Goal: Task Accomplishment & Management: Complete application form

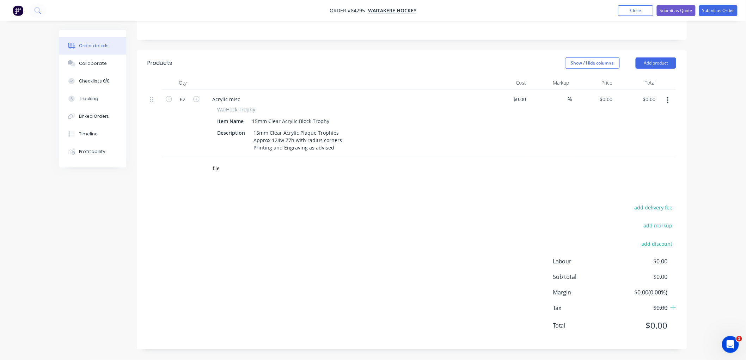
click at [270, 216] on div "add delivery fee add markup add discount Labour $0.00 Sub total $0.00 Margin $0…" at bounding box center [411, 271] width 529 height 136
click at [223, 168] on input "file" at bounding box center [282, 168] width 141 height 14
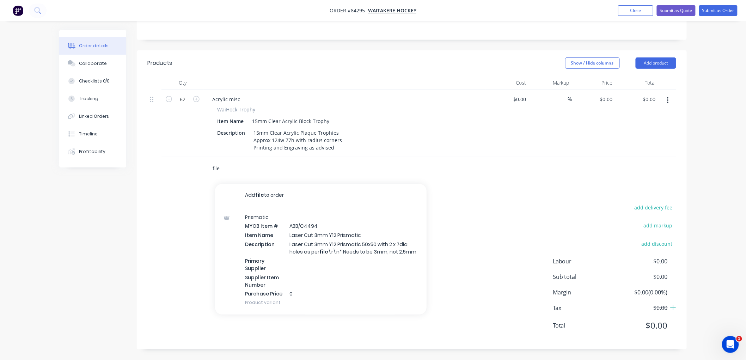
click at [231, 168] on input "file" at bounding box center [282, 168] width 141 height 14
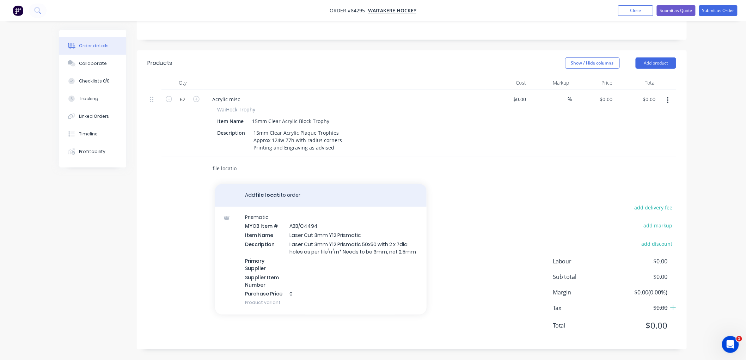
type input "file location"
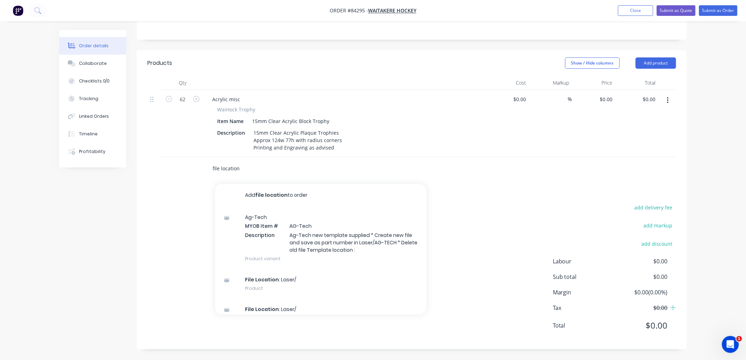
drag, startPoint x: 245, startPoint y: 169, endPoint x: 201, endPoint y: 167, distance: 44.1
click at [201, 167] on div "file location Add file location to order Ag-Tech MYOB Item # AG-Tech Descriptio…" at bounding box center [411, 168] width 529 height 23
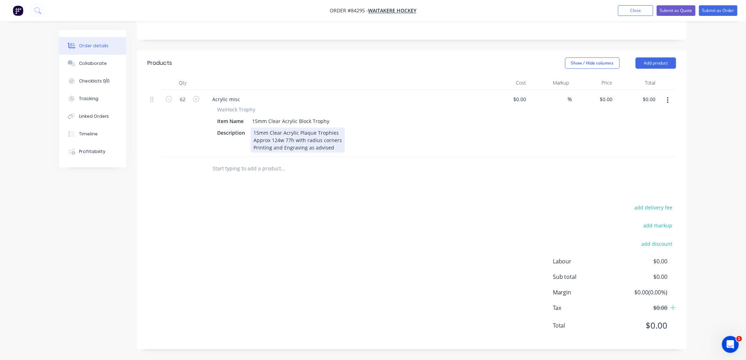
click at [334, 146] on div "15mm Clear Acrylic Plaque Trophies Approx 124w 77h with radius corners Printing…" at bounding box center [298, 140] width 94 height 25
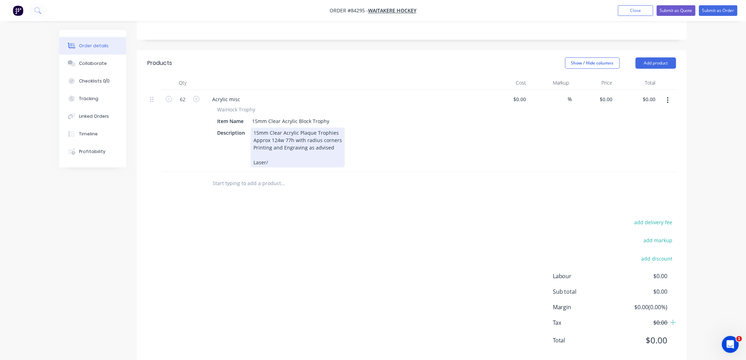
click at [283, 160] on div "15mm Clear Acrylic Plaque Trophies Approx 124w 77h with radius corners Printing…" at bounding box center [298, 148] width 94 height 40
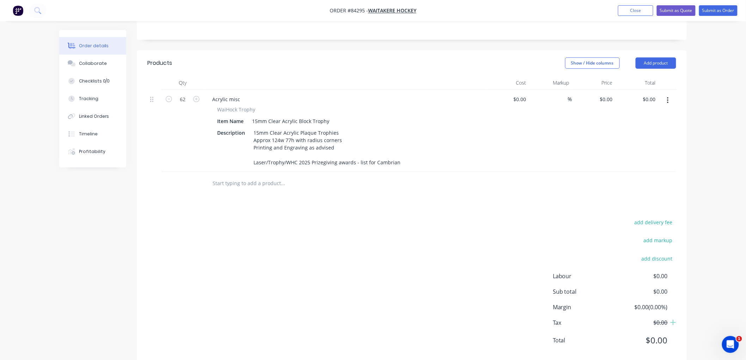
click at [44, 224] on div "Order details Collaborate Checklists 0/0 Tracking Linked Orders Timeline Profit…" at bounding box center [373, 118] width 746 height 514
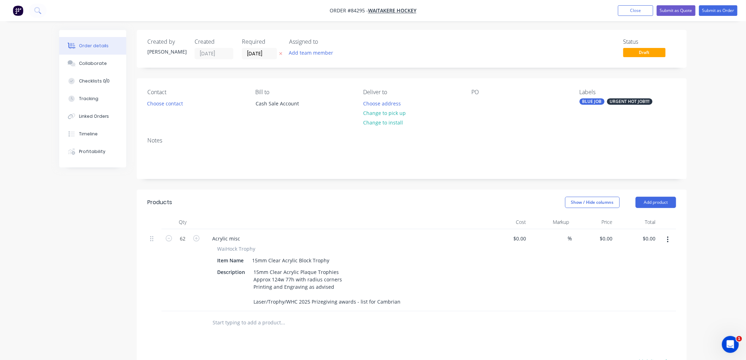
click at [279, 54] on icon at bounding box center [280, 53] width 3 height 4
click at [255, 56] on input at bounding box center [261, 53] width 38 height 11
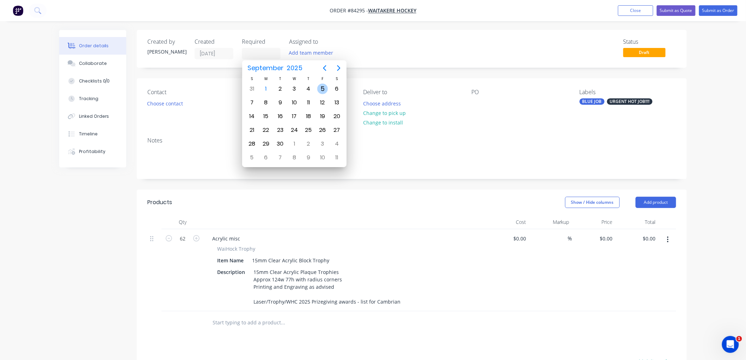
click at [319, 89] on div "5" at bounding box center [322, 89] width 11 height 11
type input "[DATE]"
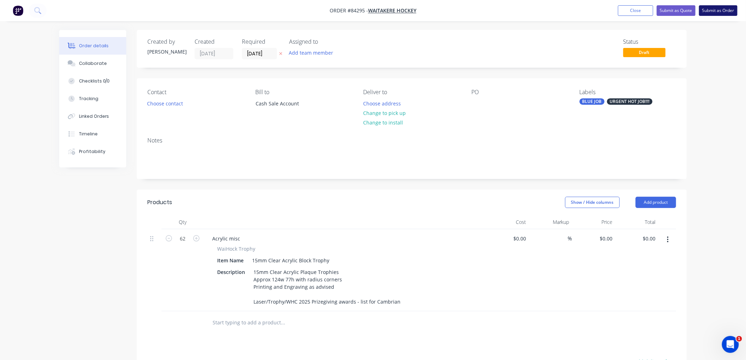
click at [725, 11] on button "Submit as Order" at bounding box center [718, 10] width 38 height 11
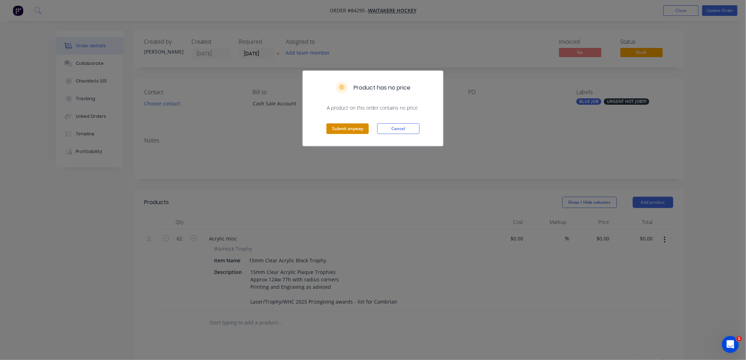
click at [344, 126] on button "Submit anyway" at bounding box center [347, 128] width 42 height 11
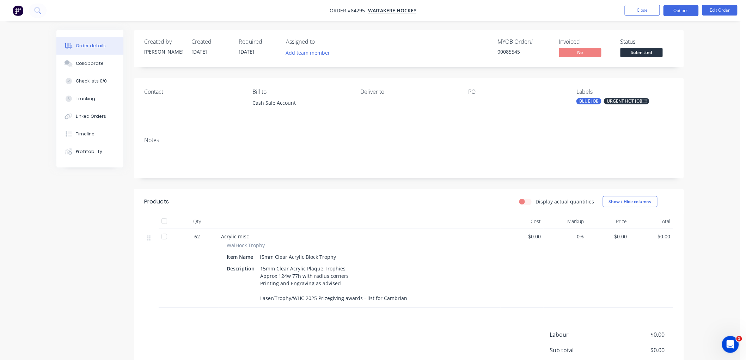
click at [681, 11] on button "Options" at bounding box center [680, 10] width 35 height 11
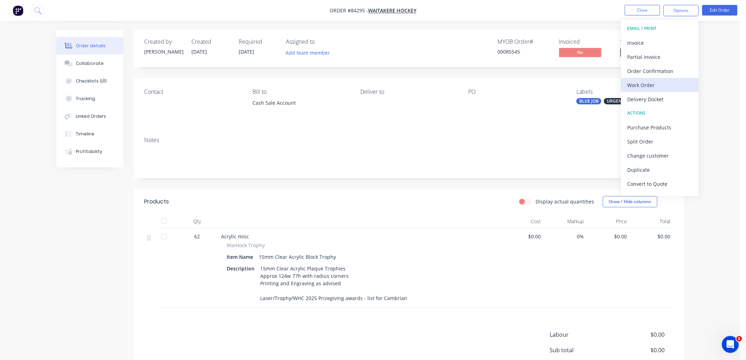
click at [643, 86] on div "Work Order" at bounding box center [659, 85] width 65 height 10
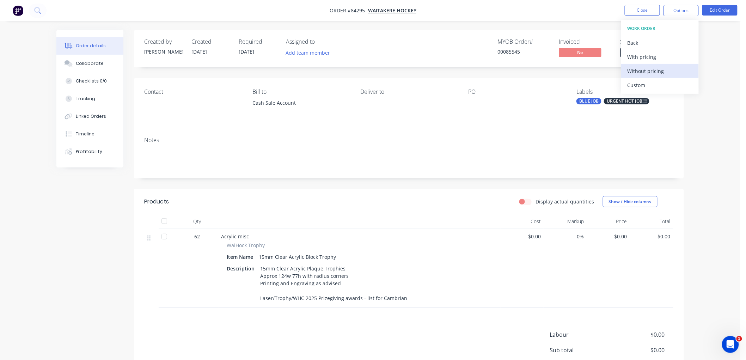
click at [645, 72] on div "Without pricing" at bounding box center [659, 71] width 65 height 10
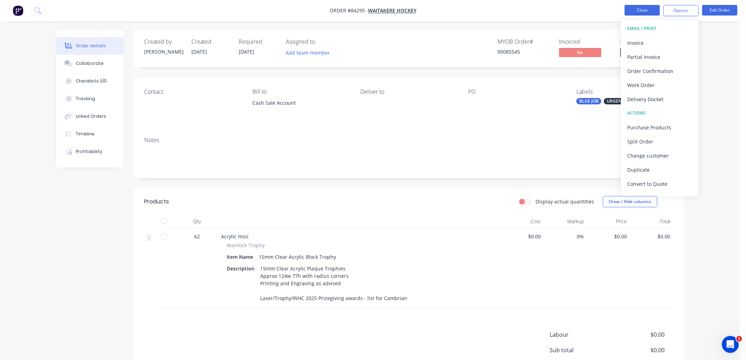
click at [646, 11] on button "Close" at bounding box center [641, 10] width 35 height 11
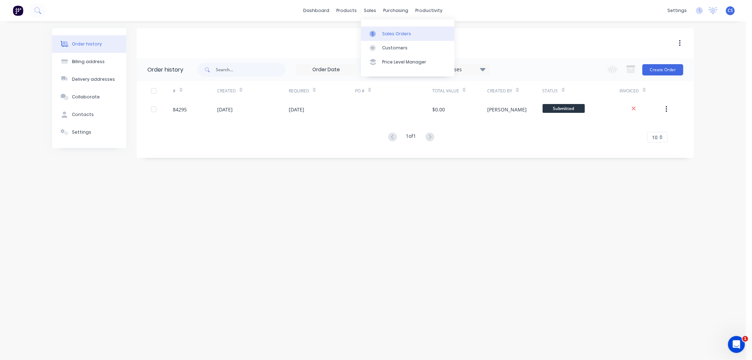
click at [383, 33] on div "Sales Orders" at bounding box center [396, 34] width 29 height 6
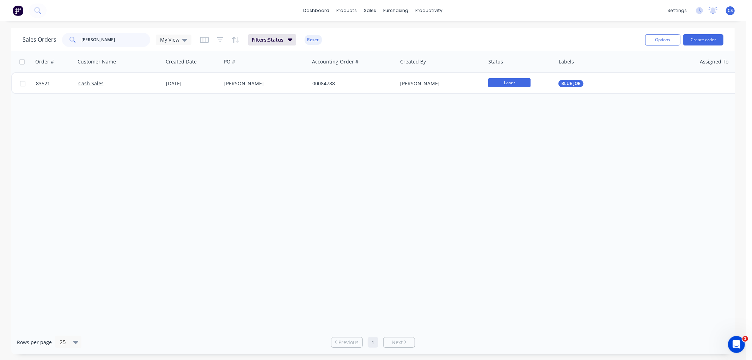
drag, startPoint x: 110, startPoint y: 39, endPoint x: 40, endPoint y: 41, distance: 70.1
click at [42, 40] on div "Sales Orders [PERSON_NAME] My View" at bounding box center [107, 40] width 169 height 14
drag, startPoint x: 113, startPoint y: 42, endPoint x: 40, endPoint y: 39, distance: 73.0
click at [40, 39] on div "Sales Orders [PERSON_NAME] My View" at bounding box center [107, 40] width 169 height 14
type input "84342"
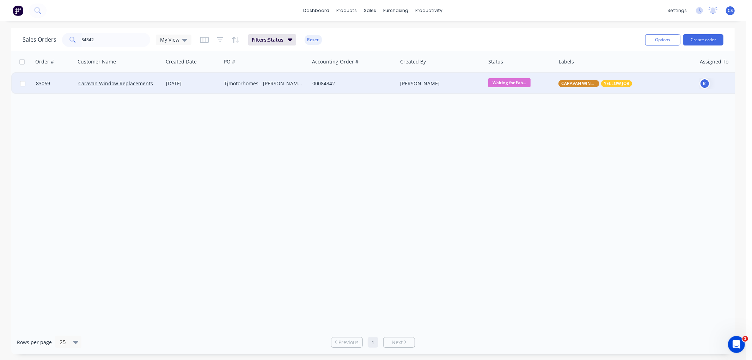
click at [298, 82] on div "Tjmotorhomes - [PERSON_NAME]" at bounding box center [263, 83] width 78 height 7
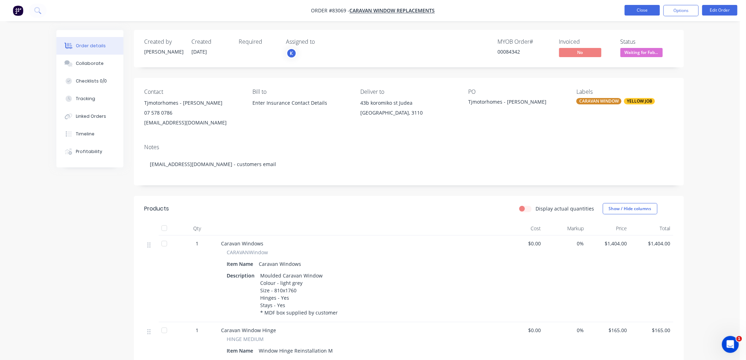
click at [646, 12] on button "Close" at bounding box center [641, 10] width 35 height 11
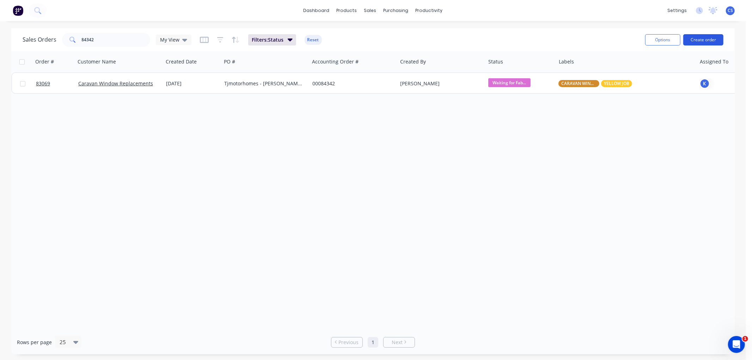
click at [705, 41] on button "Create order" at bounding box center [703, 39] width 40 height 11
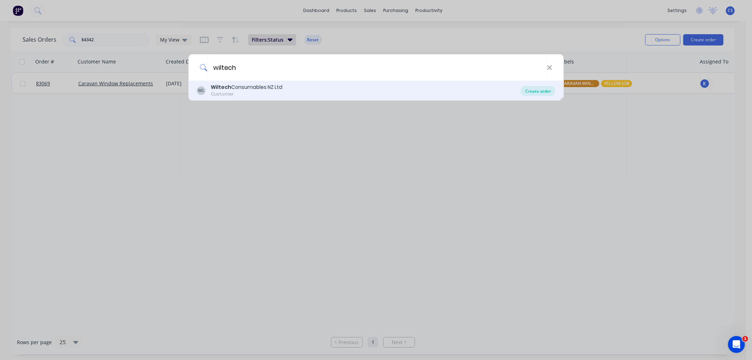
type input "wiltech"
click at [535, 92] on div "Create order" at bounding box center [538, 91] width 34 height 10
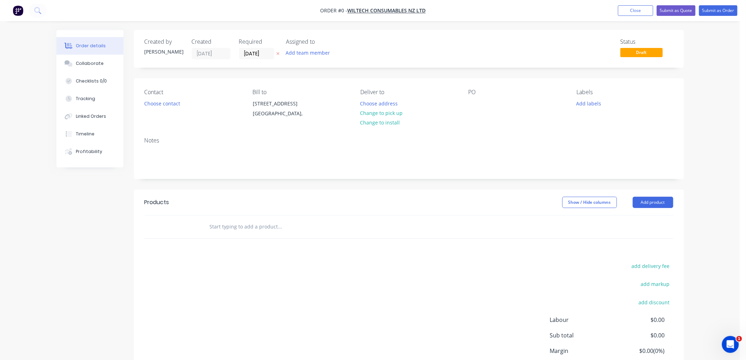
click at [277, 51] on icon at bounding box center [277, 53] width 3 height 4
drag, startPoint x: 477, startPoint y: 103, endPoint x: 449, endPoint y: 117, distance: 30.9
click at [476, 103] on div at bounding box center [473, 103] width 11 height 10
paste div
click at [388, 104] on button "Choose address" at bounding box center [378, 103] width 45 height 10
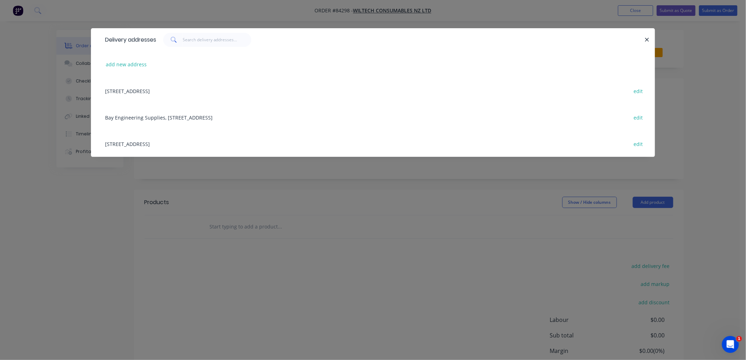
click at [200, 116] on div "Bay Engineering Supplies, [STREET_ADDRESS] edit" at bounding box center [372, 117] width 543 height 26
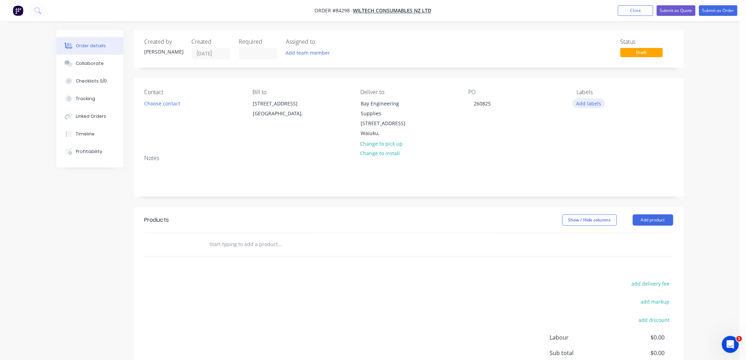
click at [593, 103] on button "Add labels" at bounding box center [588, 103] width 32 height 10
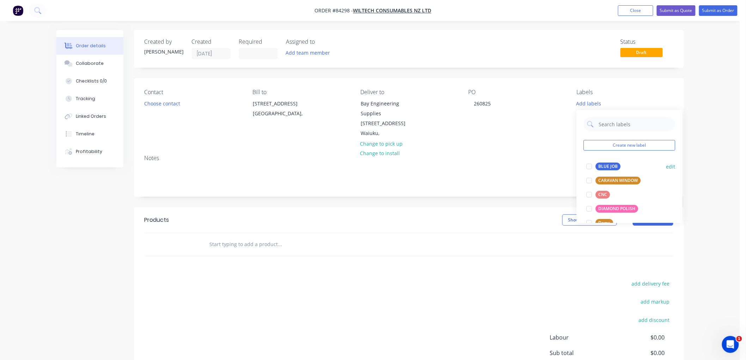
click at [604, 164] on div "BLUE JOB" at bounding box center [607, 166] width 25 height 8
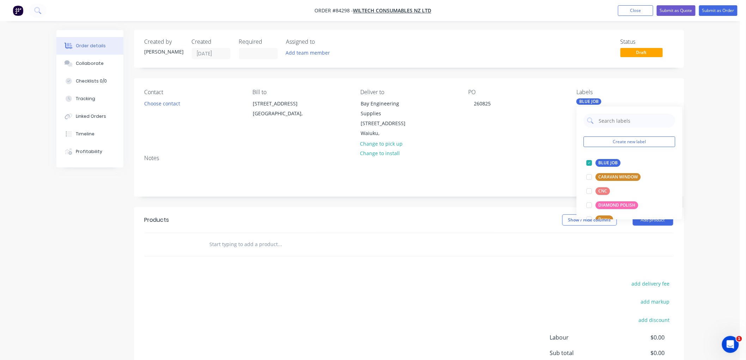
click at [255, 237] on input "text" at bounding box center [279, 244] width 141 height 14
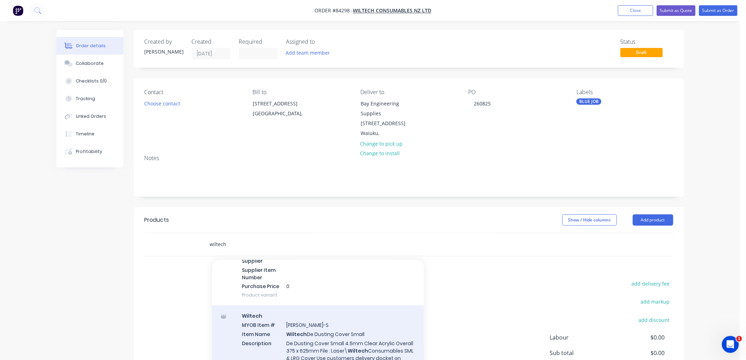
scroll to position [117, 0]
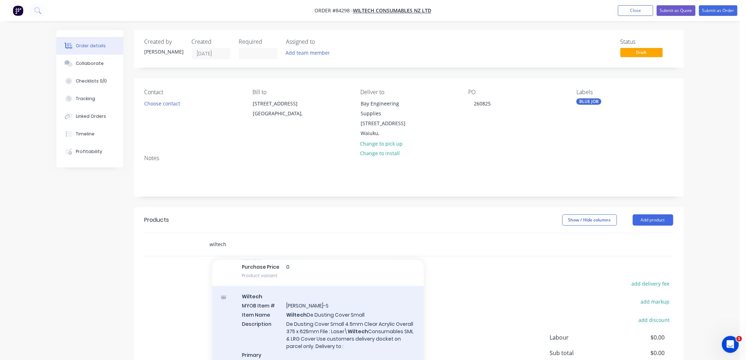
type input "wiltech"
click at [339, 308] on div "Wiltech MYOB Item # WIL-Dustingcover-S Item Name Wiltech De Dusting Cover Small…" at bounding box center [317, 346] width 211 height 121
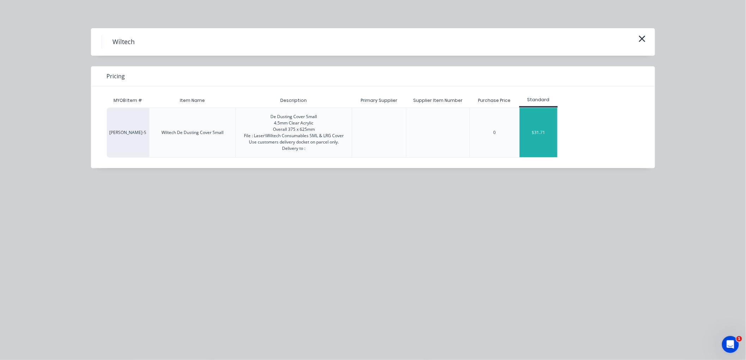
click at [530, 138] on div "$31.71" at bounding box center [538, 132] width 38 height 49
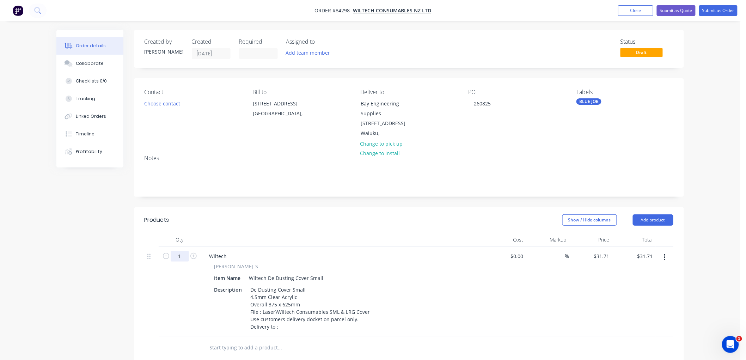
click at [182, 251] on input "1" at bounding box center [180, 256] width 18 height 11
type input "6"
type input "$190.26"
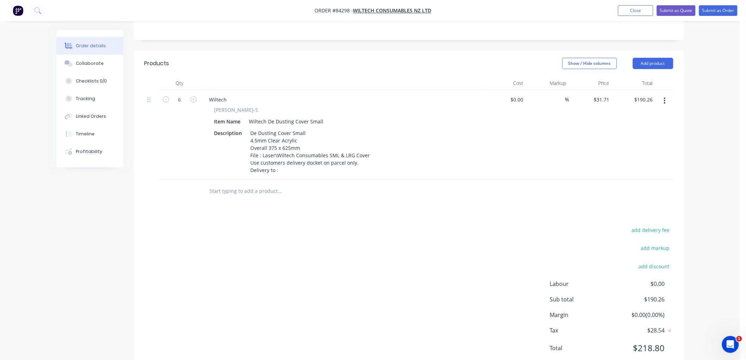
scroll to position [0, 0]
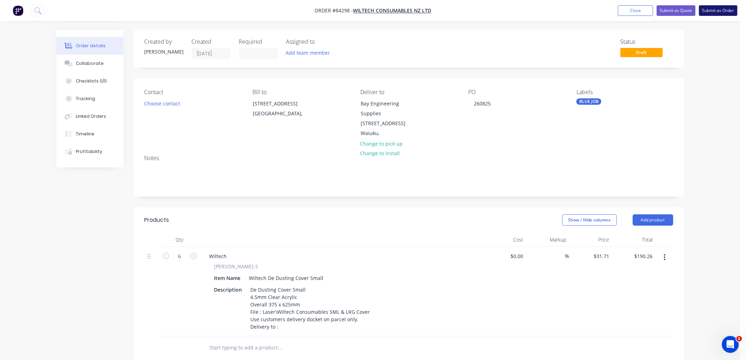
click at [714, 11] on button "Submit as Order" at bounding box center [718, 10] width 38 height 11
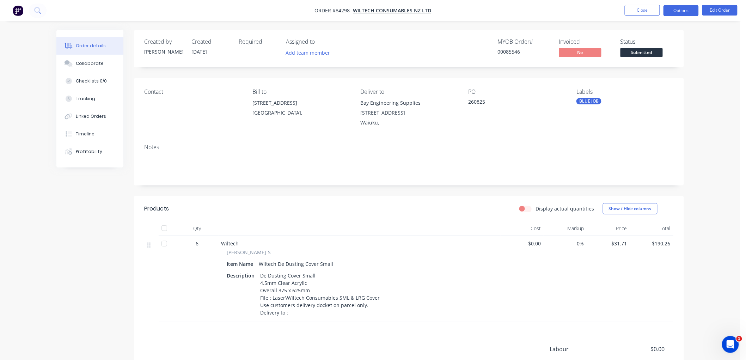
click at [681, 8] on button "Options" at bounding box center [680, 10] width 35 height 11
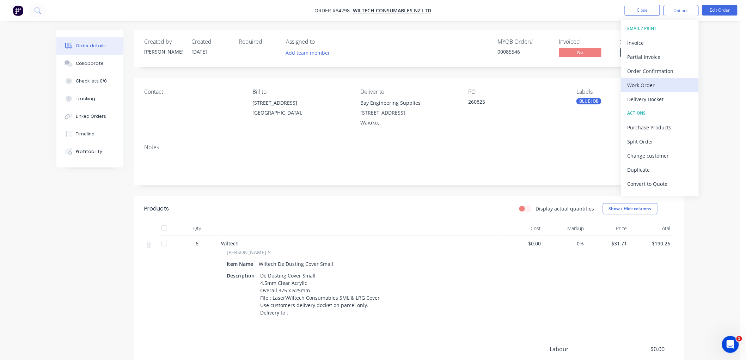
click at [656, 80] on div "Work Order" at bounding box center [659, 85] width 65 height 10
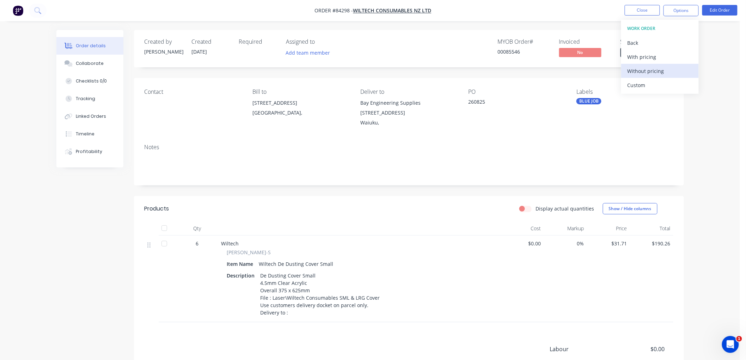
click at [654, 70] on div "Without pricing" at bounding box center [659, 71] width 65 height 10
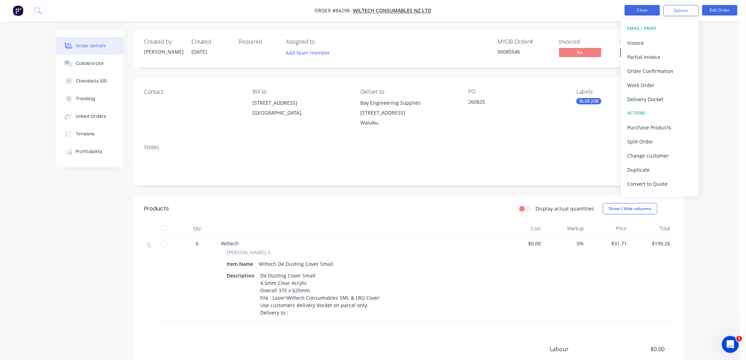
click at [634, 11] on button "Close" at bounding box center [641, 10] width 35 height 11
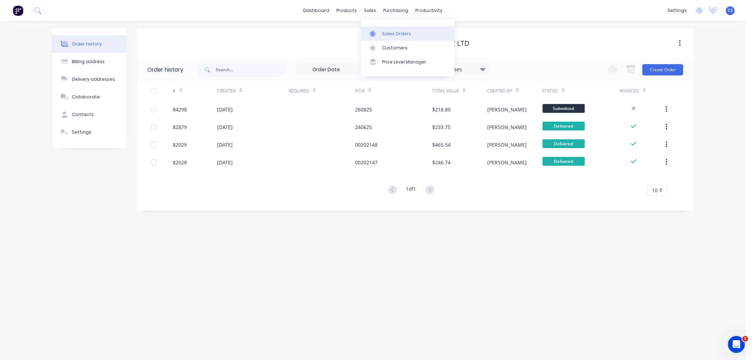
click at [378, 31] on div at bounding box center [374, 34] width 11 height 6
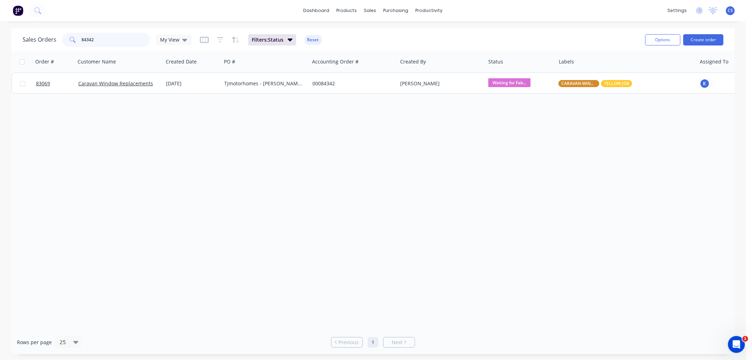
drag, startPoint x: 103, startPoint y: 38, endPoint x: 71, endPoint y: 38, distance: 31.7
click at [71, 38] on div "84342" at bounding box center [106, 40] width 88 height 14
paste input "76118"
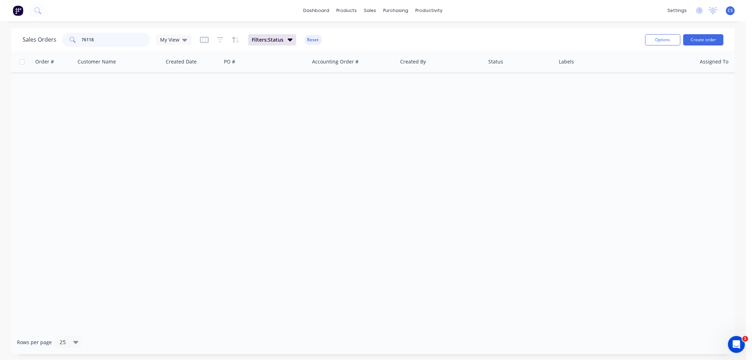
type input "76118"
click at [697, 43] on button "Create order" at bounding box center [703, 39] width 40 height 11
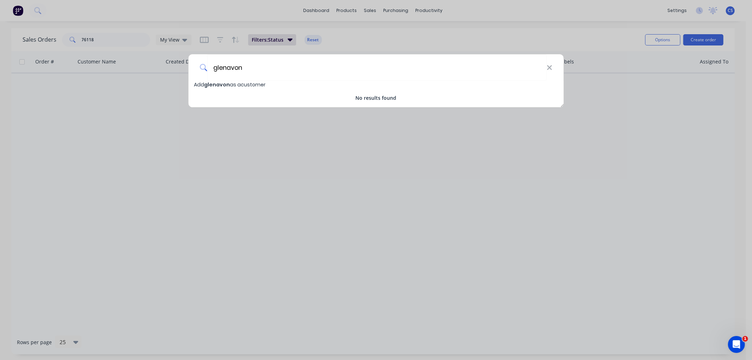
drag, startPoint x: 257, startPoint y: 67, endPoint x: 191, endPoint y: 69, distance: 66.6
click at [191, 69] on div "glenavon" at bounding box center [375, 67] width 375 height 26
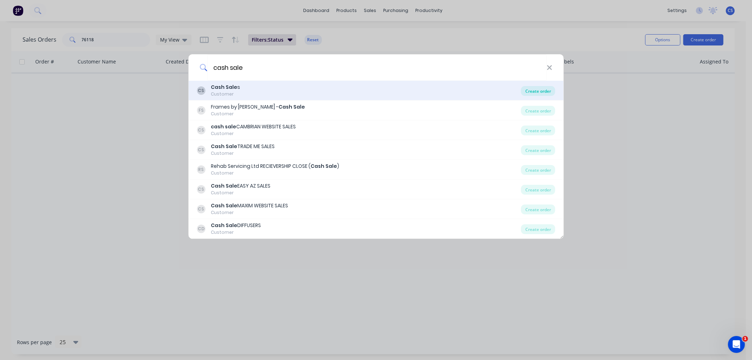
type input "cash sale"
click at [545, 90] on div "Create order" at bounding box center [538, 91] width 34 height 10
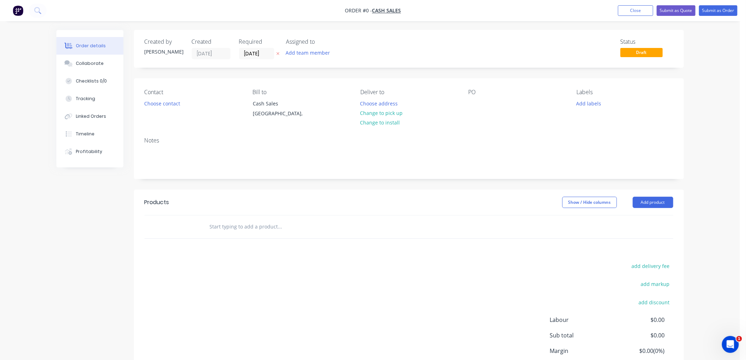
click at [277, 51] on icon at bounding box center [277, 53] width 3 height 4
click at [169, 105] on button "Choose contact" at bounding box center [161, 103] width 43 height 10
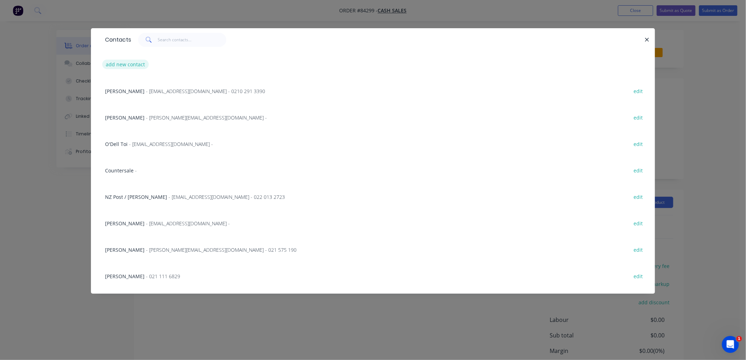
click at [124, 64] on button "add new contact" at bounding box center [125, 65] width 47 height 10
select select "NZ"
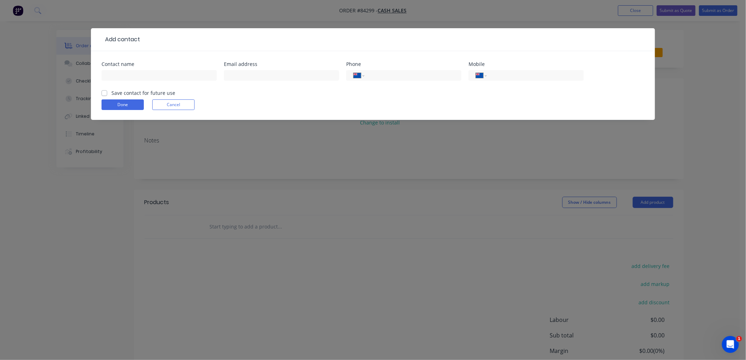
click at [177, 103] on button "Cancel" at bounding box center [173, 104] width 42 height 11
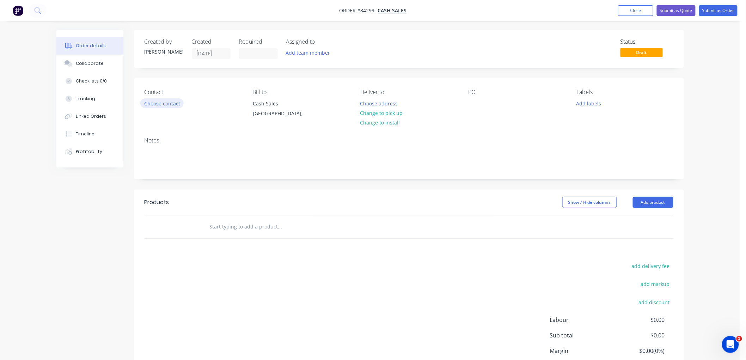
click at [166, 103] on button "Choose contact" at bounding box center [161, 103] width 43 height 10
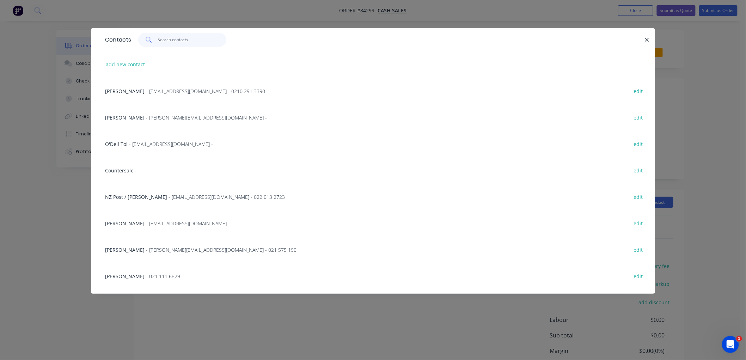
click at [171, 42] on input "text" at bounding box center [192, 40] width 69 height 14
paste input "[GEOGRAPHIC_DATA]"
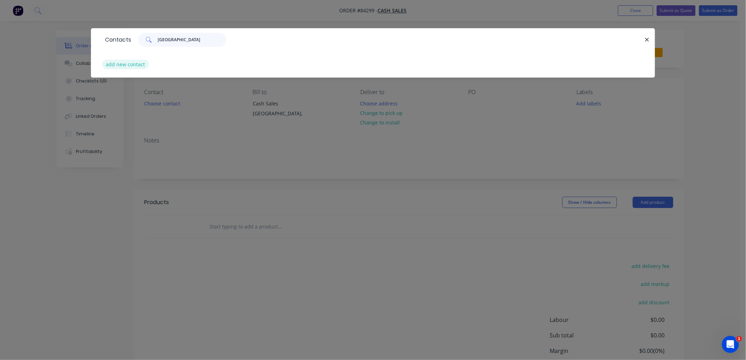
type input "[GEOGRAPHIC_DATA]"
click at [127, 66] on button "add new contact" at bounding box center [125, 65] width 47 height 10
select select "NZ"
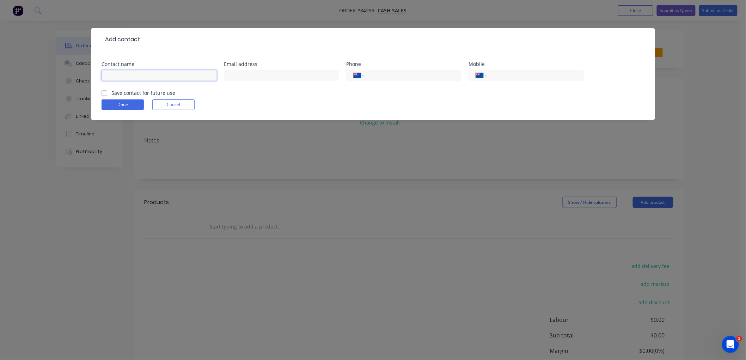
click at [157, 76] on input "text" at bounding box center [158, 75] width 115 height 11
paste input "[GEOGRAPHIC_DATA]"
click at [157, 76] on input "[GEOGRAPHIC_DATA]" at bounding box center [158, 75] width 115 height 11
paste input "[PERSON_NAME]"
type input "[GEOGRAPHIC_DATA] - [PERSON_NAME]"
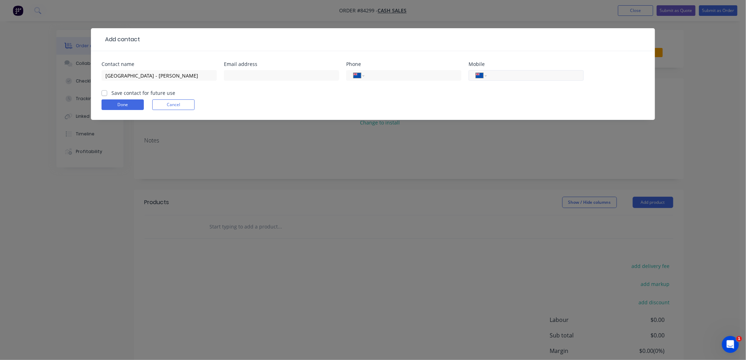
click at [506, 76] on input "tel" at bounding box center [534, 76] width 85 height 8
paste input "0210 522 901"
type input "0210 522 901"
click at [279, 74] on input "text" at bounding box center [281, 75] width 115 height 11
paste input "[EMAIL_ADDRESS][DOMAIN_NAME]"
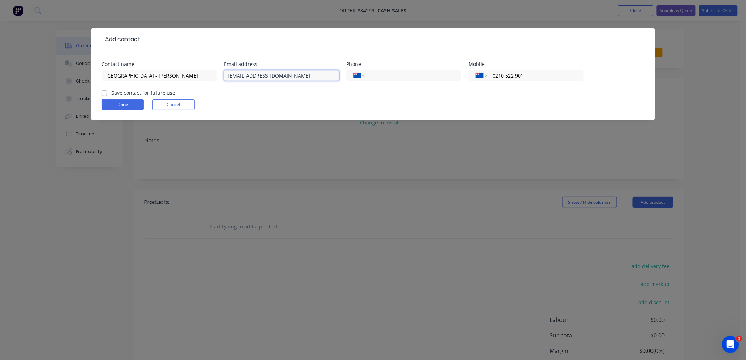
type input "[EMAIL_ADDRESS][DOMAIN_NAME]"
click at [111, 92] on label "Save contact for future use" at bounding box center [143, 92] width 64 height 7
click at [104, 92] on input "Save contact for future use" at bounding box center [104, 92] width 6 height 7
checkbox input "true"
click at [117, 104] on button "Done" at bounding box center [122, 104] width 42 height 11
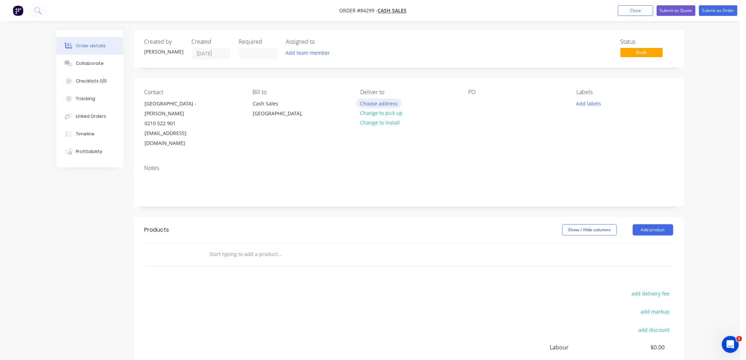
click at [382, 104] on button "Choose address" at bounding box center [378, 103] width 45 height 10
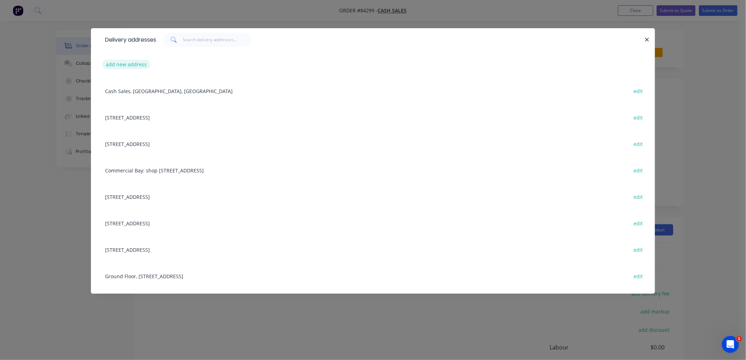
click at [130, 66] on button "add new address" at bounding box center [126, 65] width 48 height 10
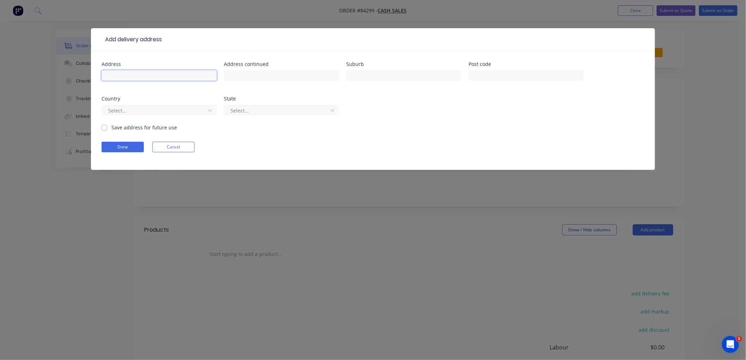
click at [113, 76] on input "text" at bounding box center [158, 75] width 115 height 11
paste input "[STREET_ADDRESS]"
type input "[STREET_ADDRESS]"
drag, startPoint x: 273, startPoint y: 71, endPoint x: 269, endPoint y: 72, distance: 4.8
click at [273, 71] on input "text" at bounding box center [281, 75] width 115 height 11
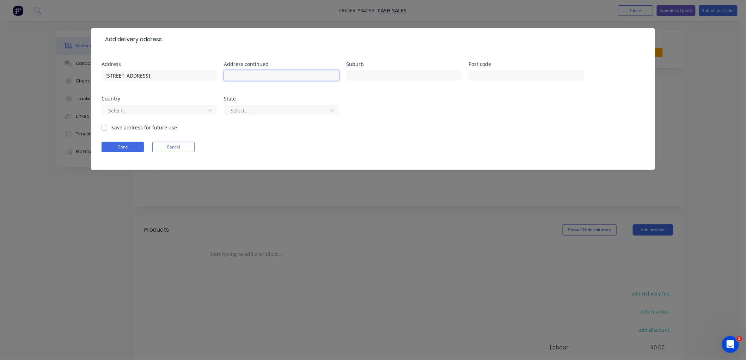
paste input "[GEOGRAPHIC_DATA]"
type input "[GEOGRAPHIC_DATA]"
click at [425, 79] on input "text" at bounding box center [403, 75] width 115 height 11
paste input "[GEOGRAPHIC_DATA]"
type input "[GEOGRAPHIC_DATA]"
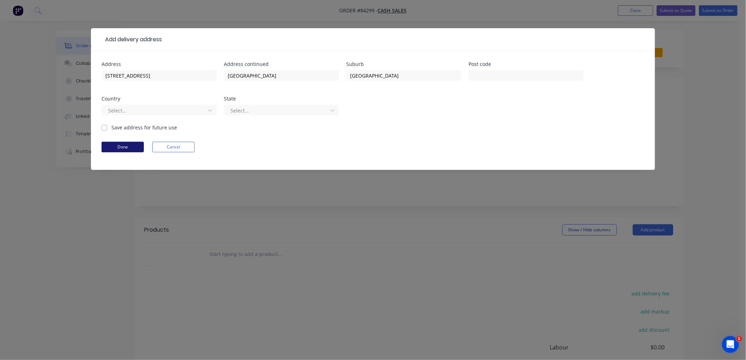
click at [110, 144] on button "Done" at bounding box center [122, 147] width 42 height 11
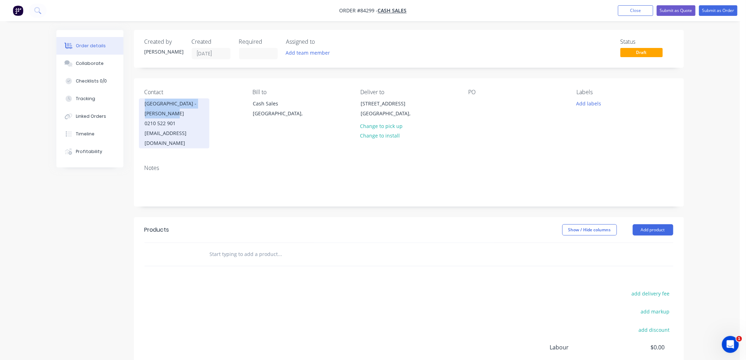
drag, startPoint x: 179, startPoint y: 113, endPoint x: 146, endPoint y: 105, distance: 34.5
click at [146, 105] on div "[GEOGRAPHIC_DATA] - [PERSON_NAME]" at bounding box center [174, 109] width 58 height 20
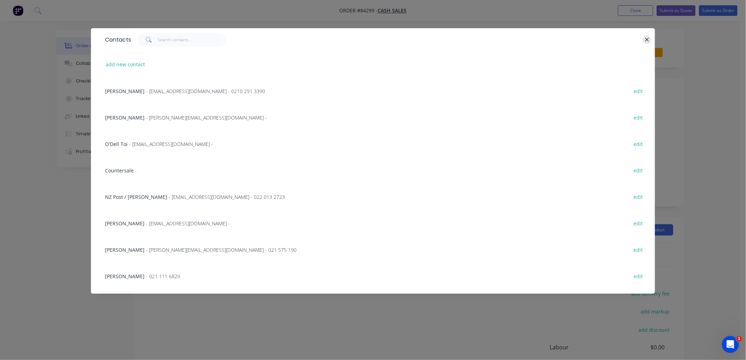
click at [645, 40] on icon "button" at bounding box center [646, 40] width 5 height 6
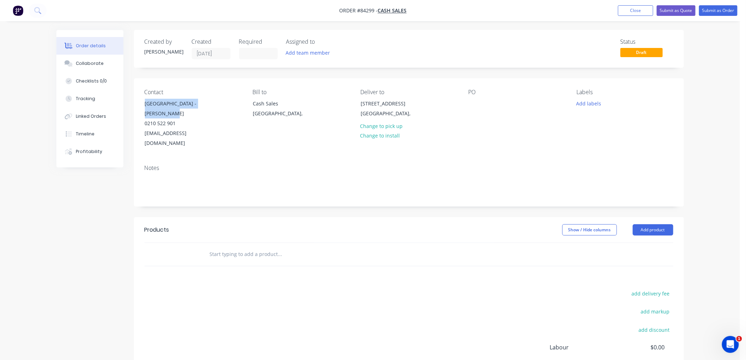
copy div "[GEOGRAPHIC_DATA] - [PERSON_NAME]"
click at [471, 106] on div at bounding box center [473, 103] width 11 height 10
paste div
click at [584, 104] on button "Add labels" at bounding box center [588, 103] width 32 height 10
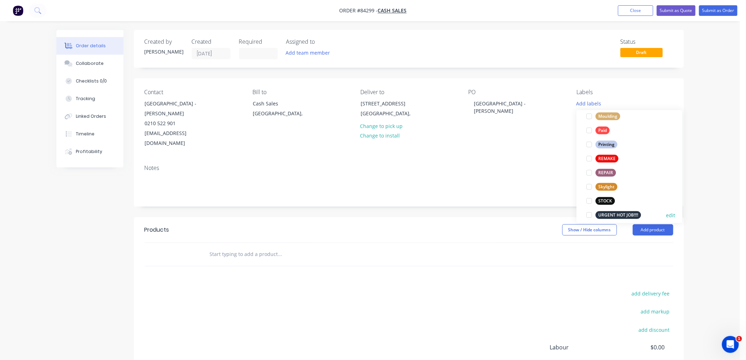
scroll to position [268, 0]
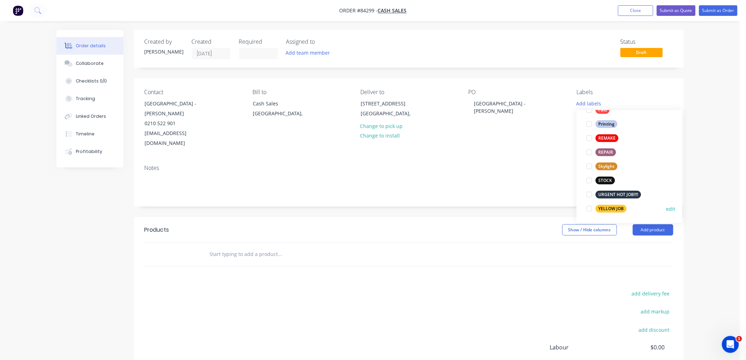
click at [612, 206] on div "YELLOW JOB" at bounding box center [610, 209] width 31 height 8
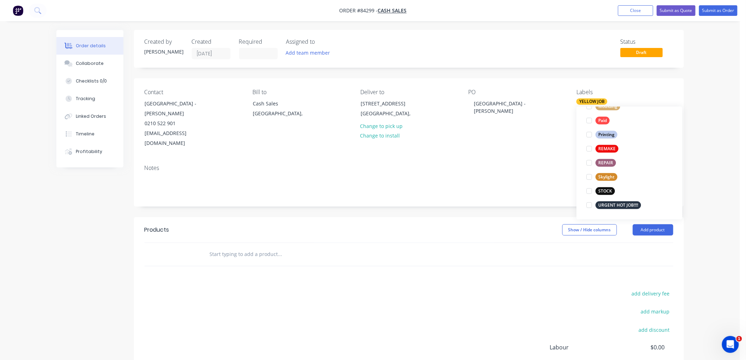
scroll to position [0, 0]
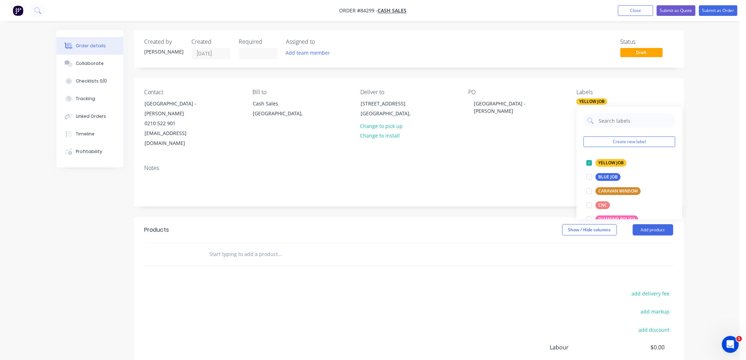
click at [283, 247] on input "text" at bounding box center [279, 254] width 141 height 14
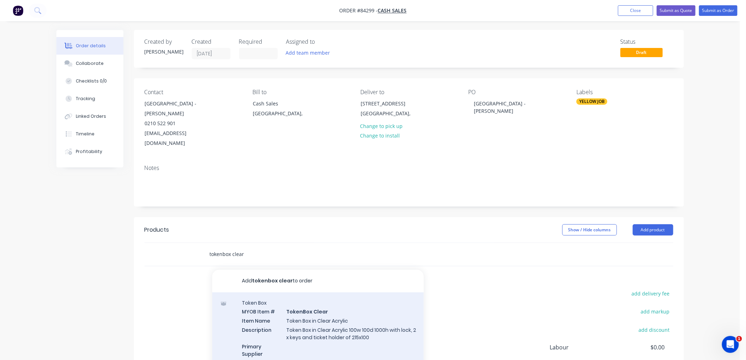
type input "tokenbox clear"
click at [335, 318] on div "Token Box MYOB Item # TokenBox Clear Item Name Token Box in Clear Acrylic Descr…" at bounding box center [317, 340] width 211 height 97
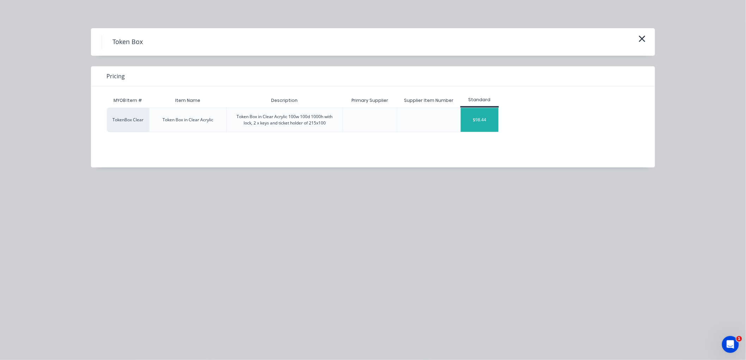
click at [485, 124] on div "$98.44" at bounding box center [480, 120] width 38 height 24
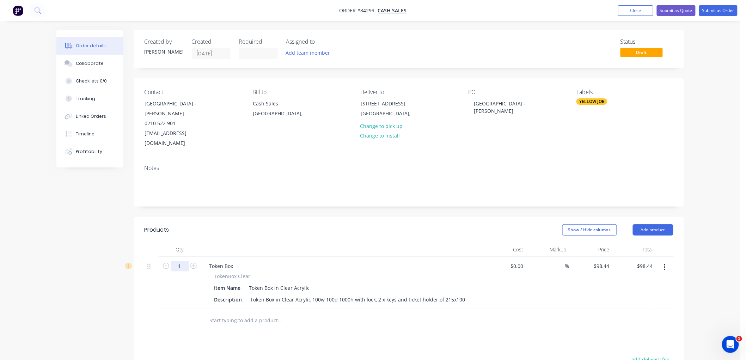
click at [181, 261] on input "1" at bounding box center [180, 266] width 18 height 11
type input "2"
type input "$196.88"
click at [721, 12] on button "Submit as Order" at bounding box center [718, 10] width 38 height 11
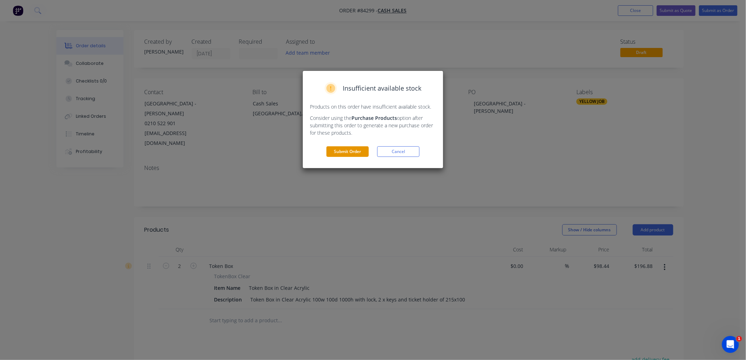
click at [346, 150] on button "Submit Order" at bounding box center [347, 151] width 42 height 11
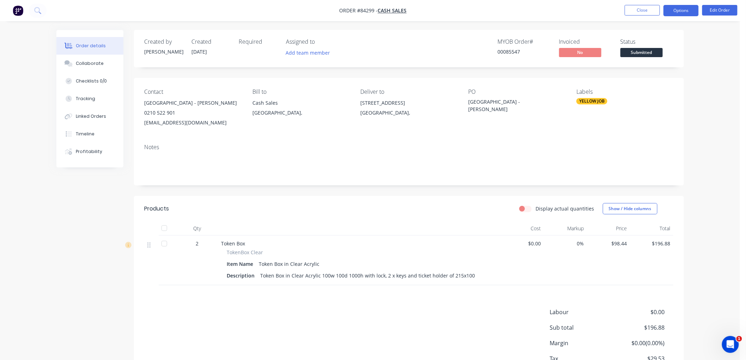
click at [678, 10] on button "Options" at bounding box center [680, 10] width 35 height 11
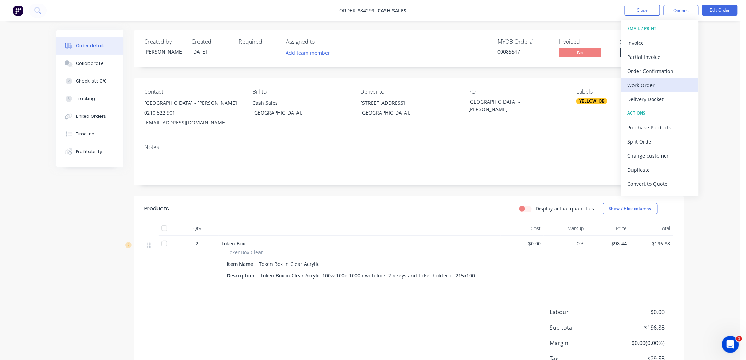
click at [653, 85] on div "Work Order" at bounding box center [659, 85] width 65 height 10
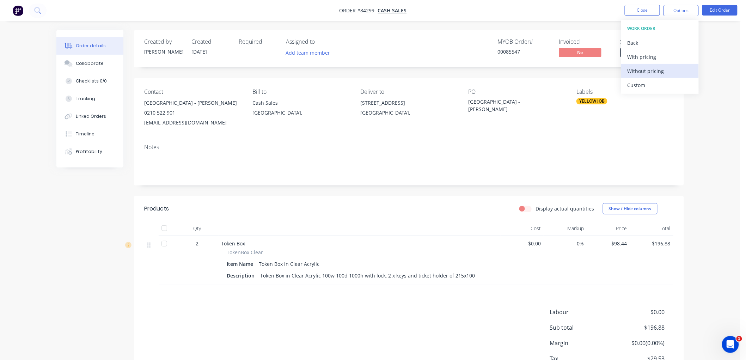
click at [639, 70] on div "Without pricing" at bounding box center [659, 71] width 65 height 10
click at [640, 10] on button "Close" at bounding box center [641, 10] width 35 height 11
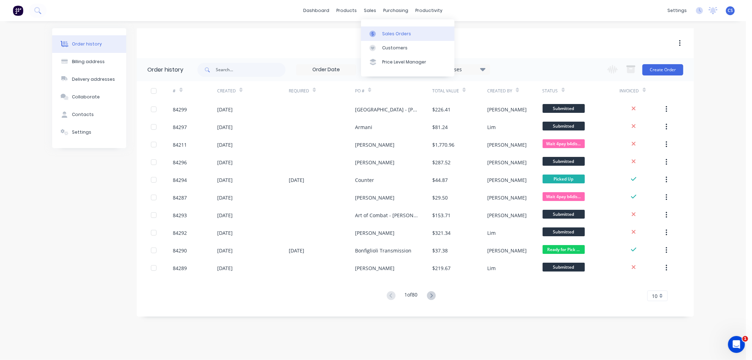
click at [378, 29] on link "Sales Orders" at bounding box center [407, 33] width 93 height 14
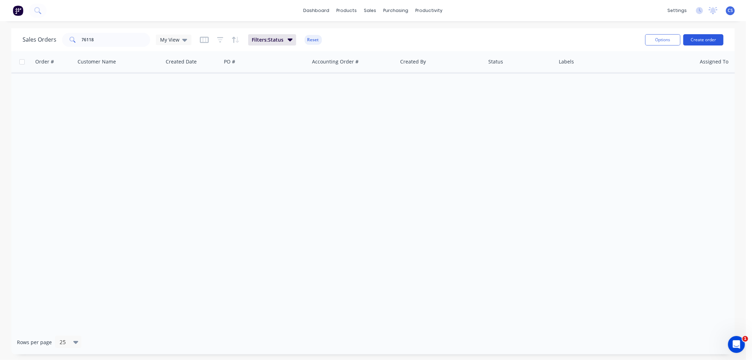
click at [699, 43] on button "Create order" at bounding box center [703, 39] width 40 height 11
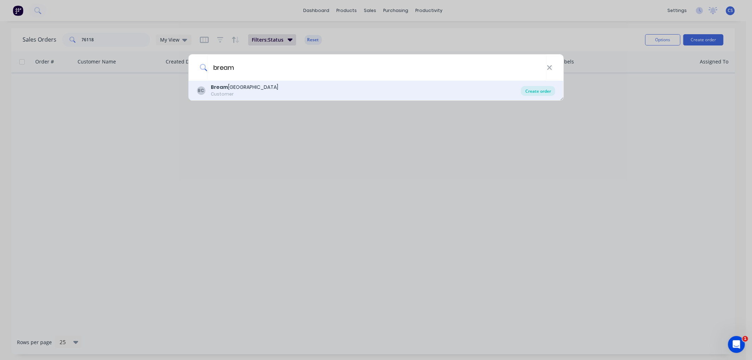
type input "bream"
click at [529, 89] on div "Create order" at bounding box center [538, 91] width 34 height 10
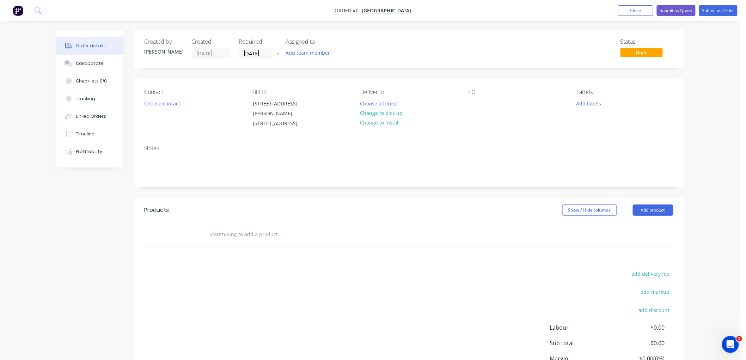
click at [277, 52] on icon at bounding box center [277, 53] width 3 height 4
click at [230, 227] on input "text" at bounding box center [279, 234] width 141 height 14
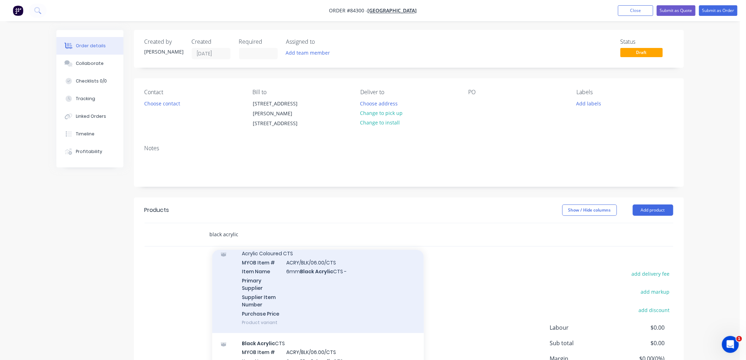
scroll to position [587, 0]
type input "black acrylic"
click at [326, 286] on div "Acrylic Coloured CTS MYOB Item # ACRY/BLK/06.00/CTS Item Name 6mm Black Acrylic…" at bounding box center [317, 287] width 211 height 90
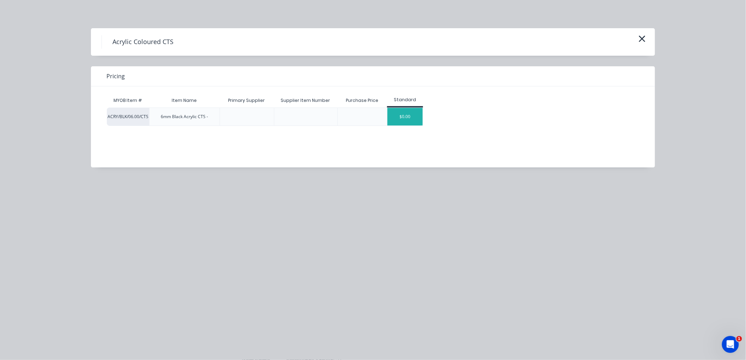
click at [413, 117] on div "$0.00" at bounding box center [404, 117] width 35 height 18
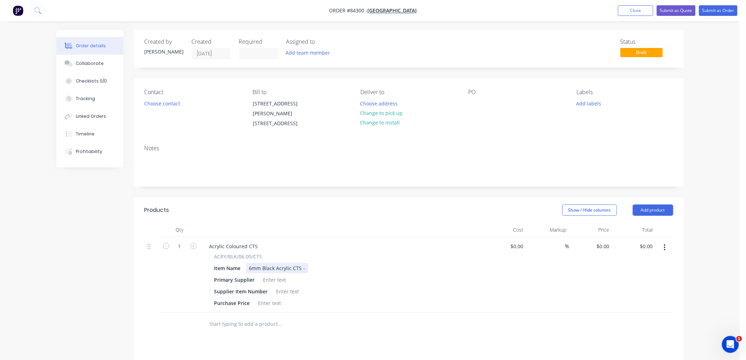
click at [305, 263] on div "6mm Black Acrylic CTS -" at bounding box center [277, 268] width 62 height 10
click at [615, 237] on div "$0.00 $0.00" at bounding box center [633, 275] width 43 height 76
click at [601, 241] on div "0 0" at bounding box center [606, 246] width 11 height 10
type input "15.45"
type input "0.00"
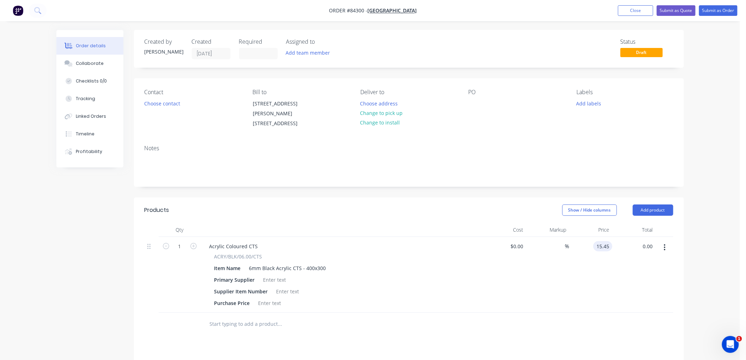
type input "$15.45"
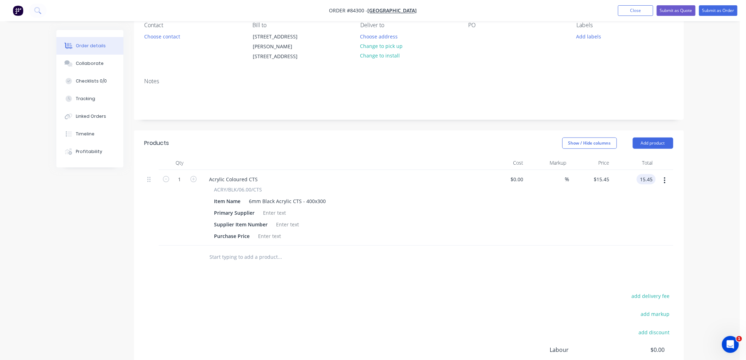
scroll to position [78, 0]
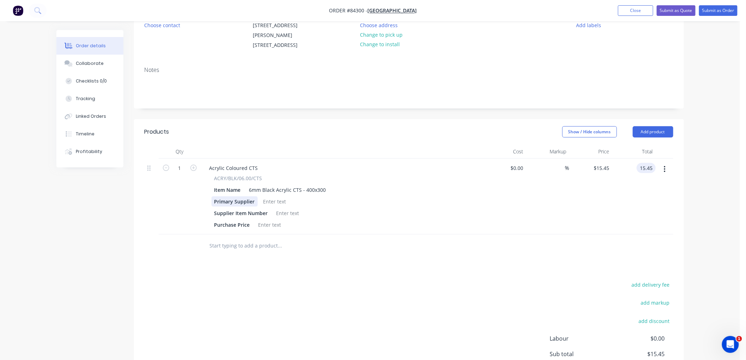
type input "$15.45"
drag, startPoint x: 239, startPoint y: 192, endPoint x: 212, endPoint y: 192, distance: 26.4
click at [212, 196] on div "Primary Supplier" at bounding box center [234, 201] width 46 height 10
click at [245, 196] on div "Primary Supplier" at bounding box center [234, 201] width 46 height 10
drag, startPoint x: 249, startPoint y: 194, endPoint x: 212, endPoint y: 194, distance: 36.6
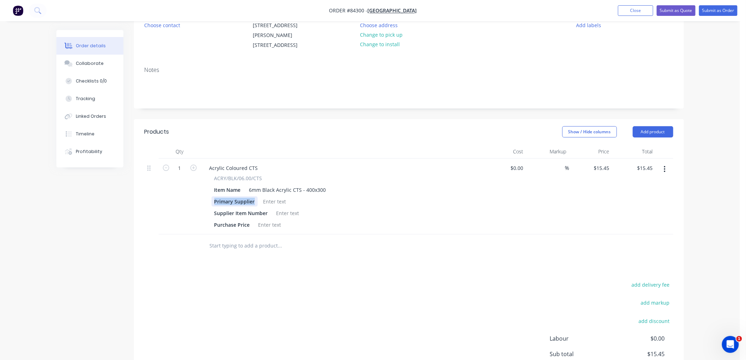
click at [212, 196] on div "Primary Supplier" at bounding box center [234, 201] width 46 height 10
drag, startPoint x: 258, startPoint y: 206, endPoint x: 224, endPoint y: 210, distance: 34.1
click at [212, 208] on div "Supplier Item Number" at bounding box center [240, 213] width 59 height 10
drag, startPoint x: 248, startPoint y: 216, endPoint x: 209, endPoint y: 217, distance: 39.5
click at [209, 217] on div "ACRY/BLK/06.00/CTS Item Name 6mm Black Acrylic CTS - 400x300 Purchase Price" at bounding box center [342, 201] width 276 height 55
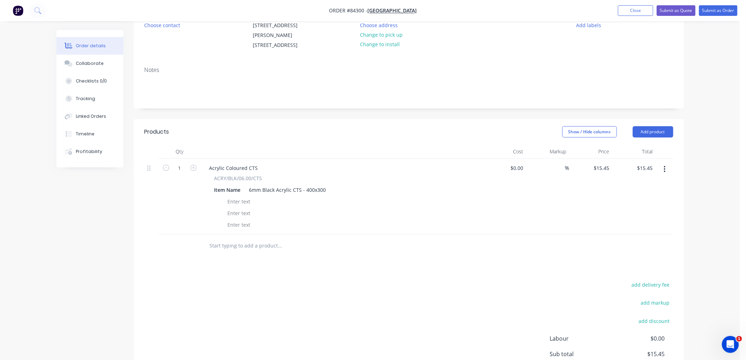
click at [238, 239] on input "text" at bounding box center [279, 246] width 141 height 14
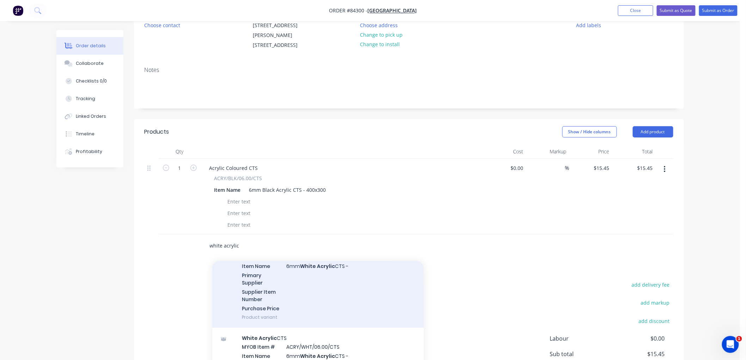
scroll to position [587, 0]
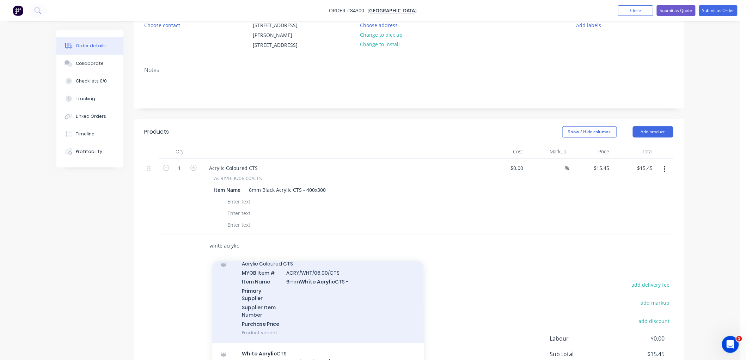
type input "white acrylic"
click at [309, 286] on div "Acrylic Coloured CTS MYOB Item # ACRY/WHT/06.00/CTS Item Name 6mm White Acrylic…" at bounding box center [317, 298] width 211 height 90
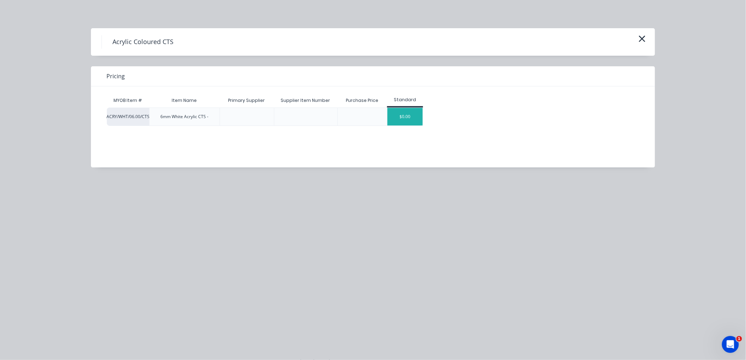
click at [407, 117] on div "$0.00" at bounding box center [404, 117] width 35 height 18
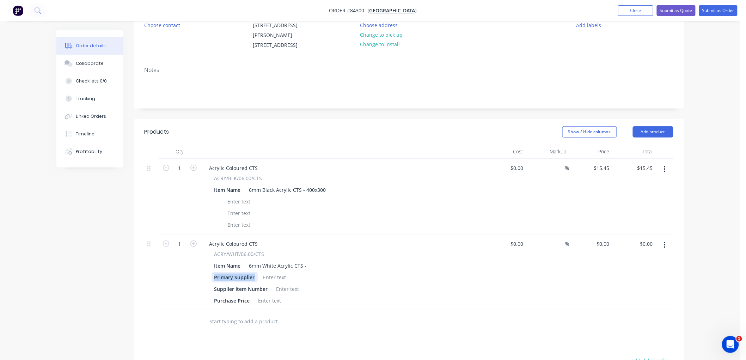
drag, startPoint x: 256, startPoint y: 268, endPoint x: 212, endPoint y: 269, distance: 43.7
click at [212, 272] on div "Primary Supplier" at bounding box center [234, 277] width 46 height 10
drag, startPoint x: 268, startPoint y: 279, endPoint x: 207, endPoint y: 279, distance: 61.3
click at [206, 279] on div "ACRY/WHT/06.00/CTS Item Name 6mm White Acrylic CTS - Supplier Item Number Purch…" at bounding box center [342, 277] width 276 height 55
drag, startPoint x: 248, startPoint y: 293, endPoint x: 213, endPoint y: 295, distance: 35.3
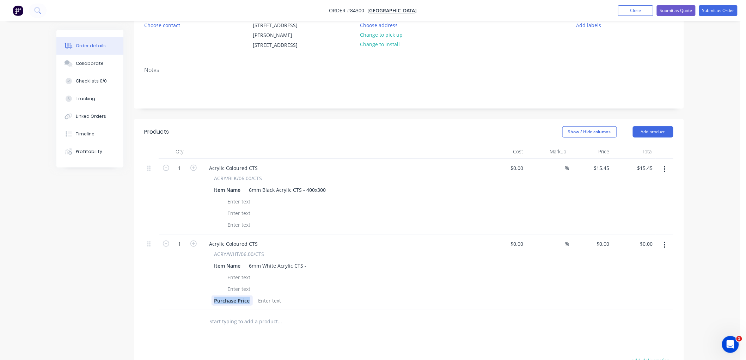
click at [207, 295] on div "ACRY/WHT/06.00/CTS Item Name 6mm White Acrylic CTS - Purchase Price" at bounding box center [342, 277] width 276 height 55
click at [304, 260] on div "6mm White Acrylic CTS -" at bounding box center [277, 265] width 63 height 10
click at [604, 239] on div "0 0" at bounding box center [608, 244] width 8 height 10
type input "15.45"
type input "0.00"
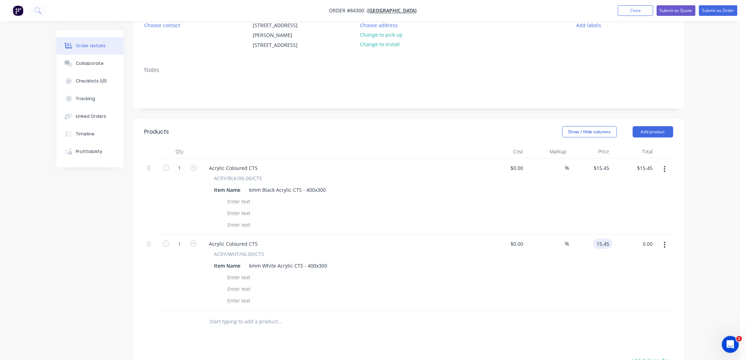
type input "$15.45"
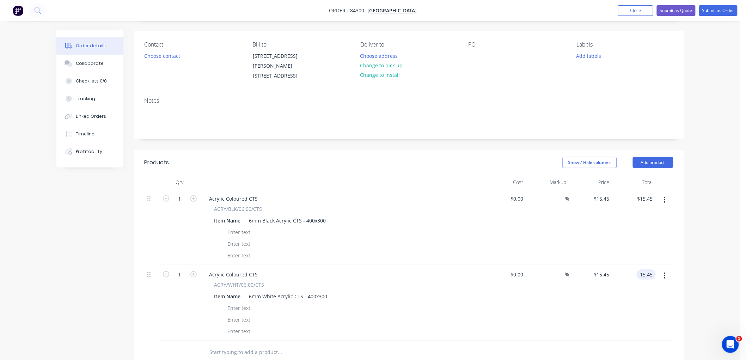
scroll to position [0, 0]
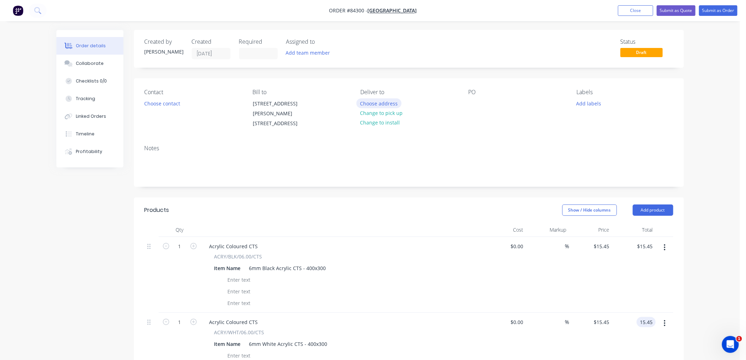
type input "$15.45"
click at [389, 104] on button "Choose address" at bounding box center [378, 103] width 45 height 10
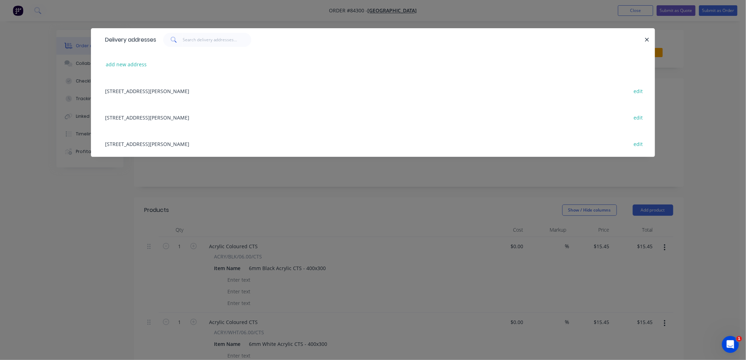
click at [146, 90] on div "[STREET_ADDRESS][PERSON_NAME] edit" at bounding box center [372, 91] width 543 height 26
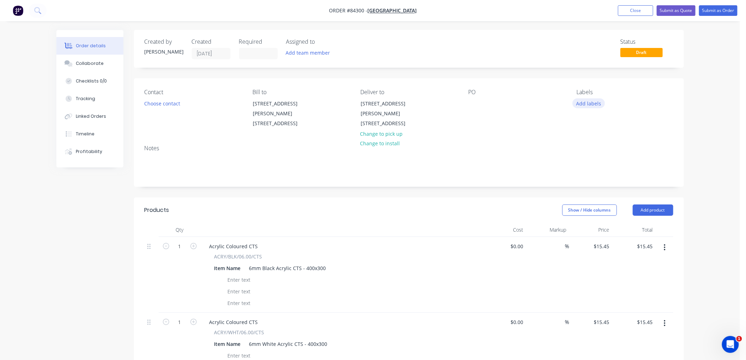
click at [591, 104] on button "Add labels" at bounding box center [588, 103] width 32 height 10
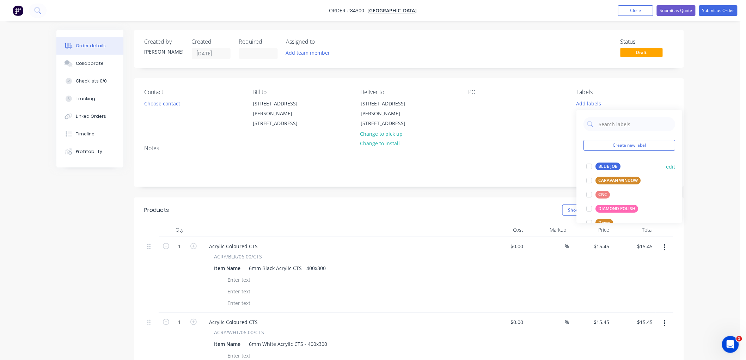
click at [596, 166] on div "BLUE JOB" at bounding box center [607, 166] width 25 height 8
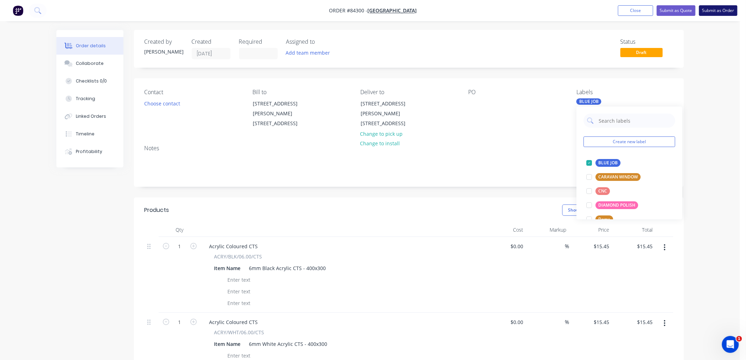
click at [719, 13] on button "Submit as Order" at bounding box center [718, 10] width 38 height 11
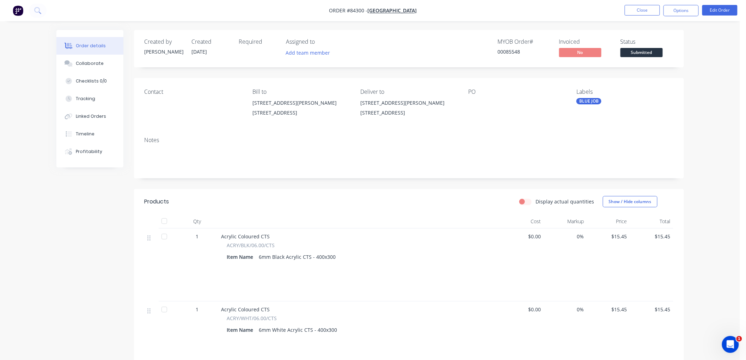
click at [688, 7] on button "Options" at bounding box center [680, 10] width 35 height 11
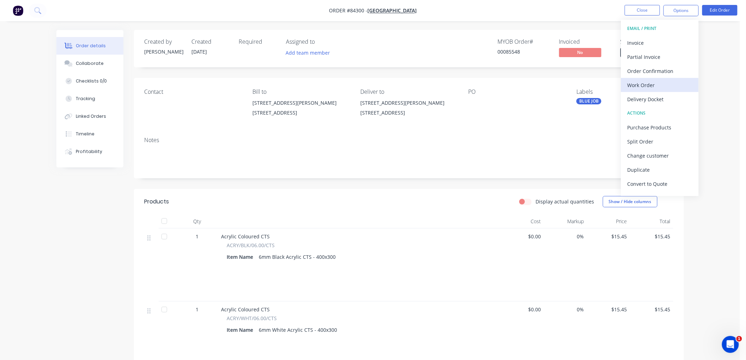
click at [649, 81] on div "Work Order" at bounding box center [659, 85] width 65 height 10
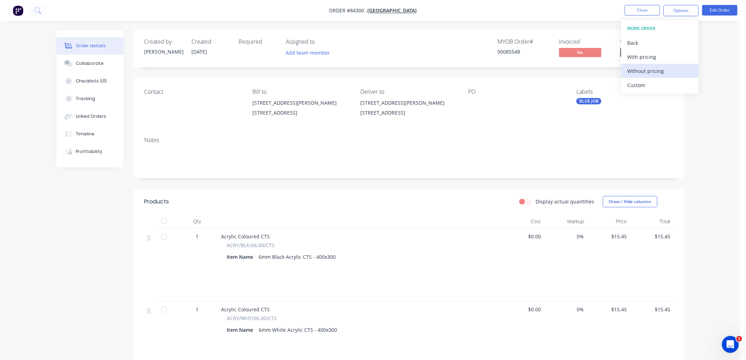
click at [646, 68] on div "Without pricing" at bounding box center [659, 71] width 65 height 10
click at [491, 21] on div "Order details Collaborate Checklists 0/0 Tracking Linked Orders Timeline Profit…" at bounding box center [370, 250] width 740 height 500
click at [730, 13] on button "Edit Order" at bounding box center [719, 10] width 35 height 11
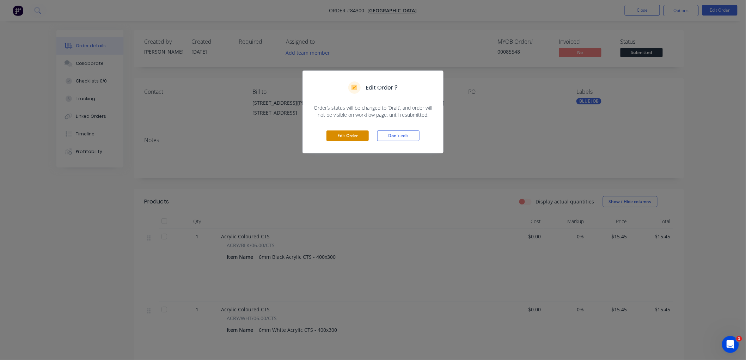
click at [351, 135] on button "Edit Order" at bounding box center [347, 135] width 42 height 11
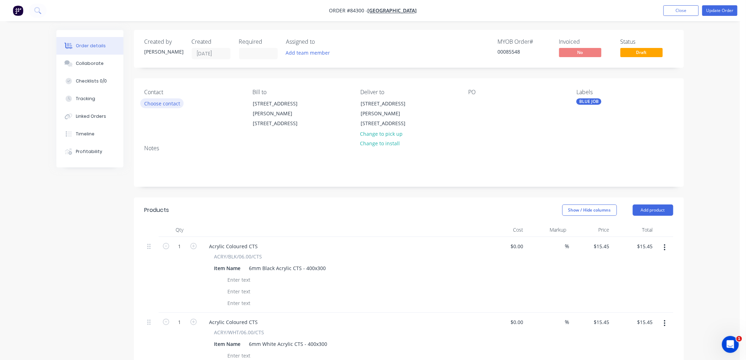
click at [168, 103] on button "Choose contact" at bounding box center [161, 103] width 43 height 10
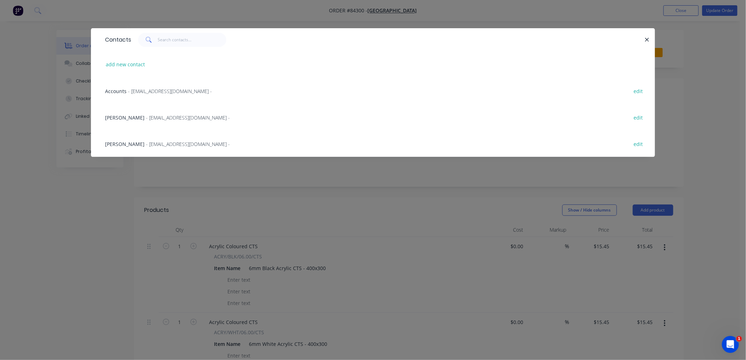
click at [135, 118] on span "[PERSON_NAME]" at bounding box center [124, 117] width 39 height 7
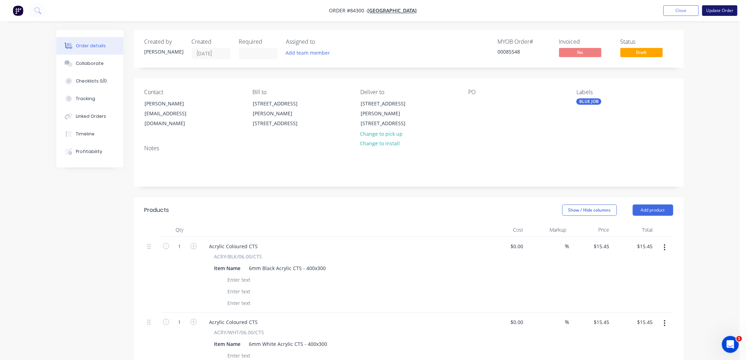
click at [718, 10] on button "Update Order" at bounding box center [719, 10] width 35 height 11
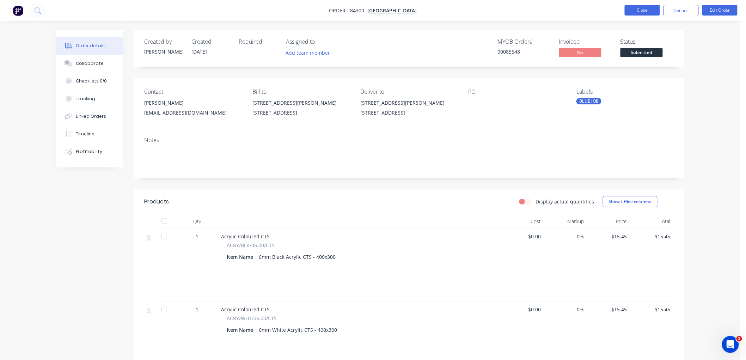
click at [651, 12] on button "Close" at bounding box center [641, 10] width 35 height 11
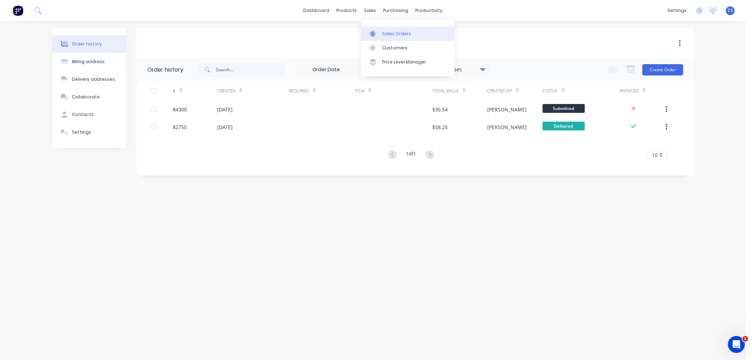
click at [378, 31] on div at bounding box center [374, 34] width 11 height 6
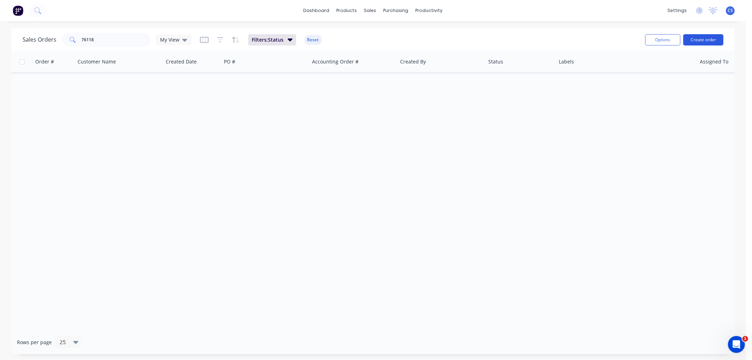
click at [707, 39] on button "Create order" at bounding box center [703, 39] width 40 height 11
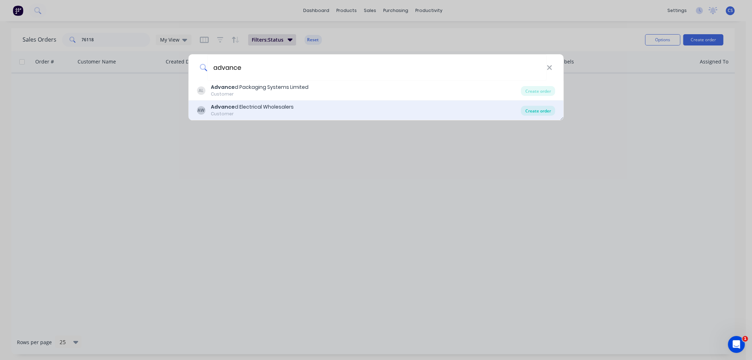
type input "advance"
click at [544, 111] on div "Create order" at bounding box center [538, 111] width 34 height 10
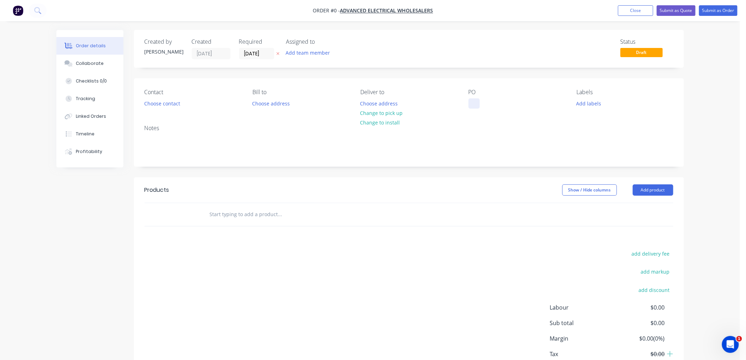
click at [474, 103] on div at bounding box center [473, 103] width 11 height 10
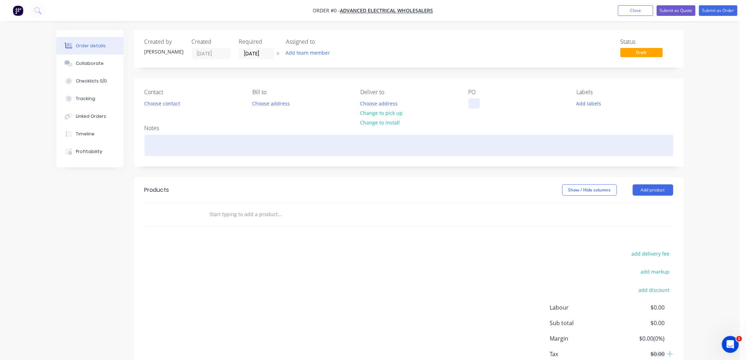
paste div
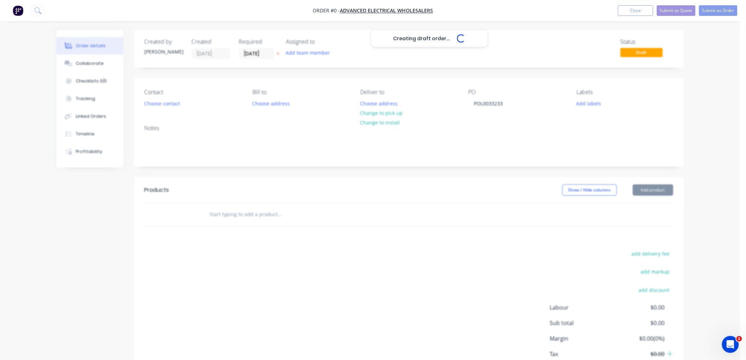
click at [277, 51] on div "Creating draft order... Loading... Order details Collaborate Checklists 0/0 Tra…" at bounding box center [369, 218] width 641 height 376
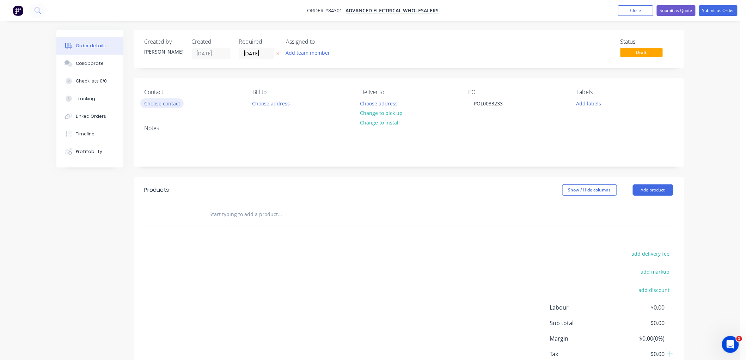
click at [160, 103] on button "Choose contact" at bounding box center [161, 103] width 43 height 10
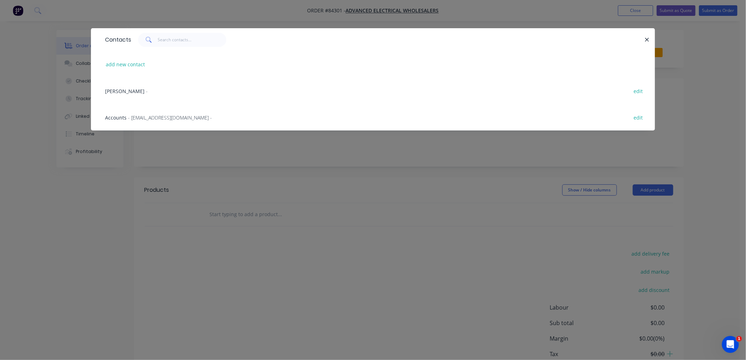
click at [148, 117] on span "- [EMAIL_ADDRESS][DOMAIN_NAME] -" at bounding box center [170, 117] width 84 height 7
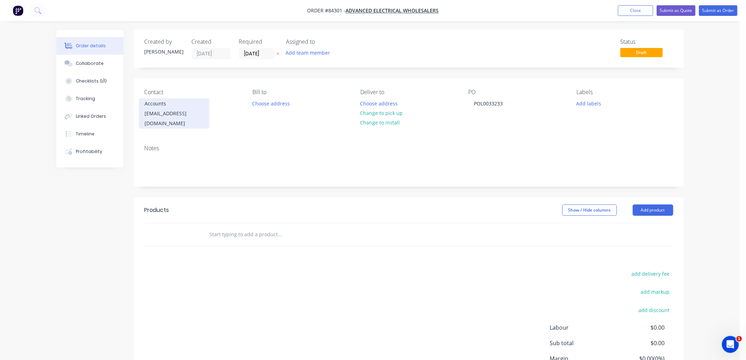
click at [180, 114] on div "[EMAIL_ADDRESS][DOMAIN_NAME]" at bounding box center [174, 119] width 58 height 20
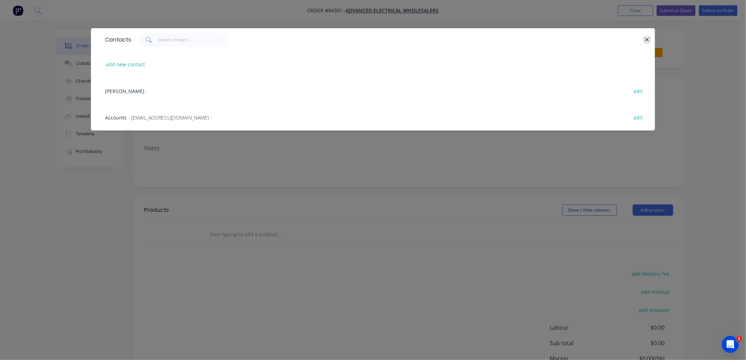
click at [647, 39] on icon "button" at bounding box center [647, 40] width 4 height 4
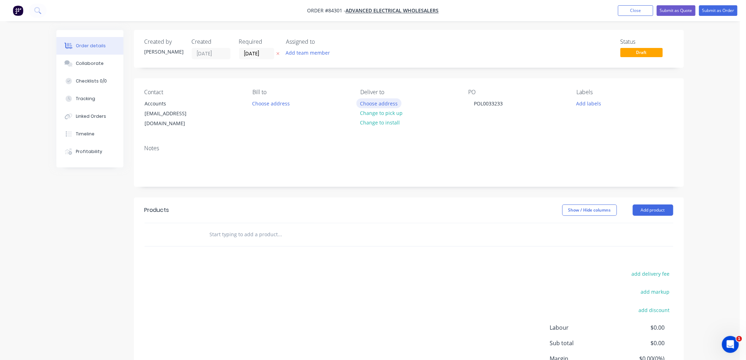
click at [381, 101] on button "Choose address" at bounding box center [378, 103] width 45 height 10
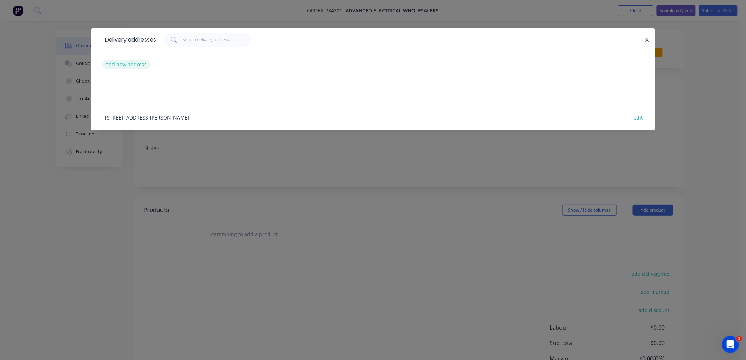
click at [132, 61] on button "add new address" at bounding box center [126, 65] width 48 height 10
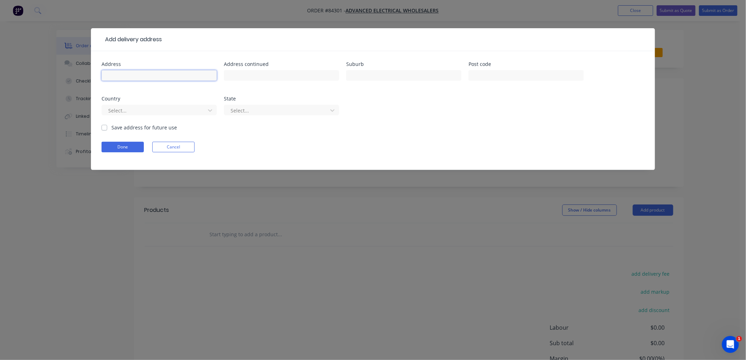
click at [139, 76] on input "text" at bounding box center [158, 75] width 115 height 11
type input "[STREET_ADDRESS]"
type input "Alicetown"
drag, startPoint x: 367, startPoint y: 74, endPoint x: 315, endPoint y: 73, distance: 52.2
click at [315, 73] on div "Address [STREET_ADDRESS] Address continued Suburb Alicetown Post code Country S…" at bounding box center [372, 93] width 543 height 62
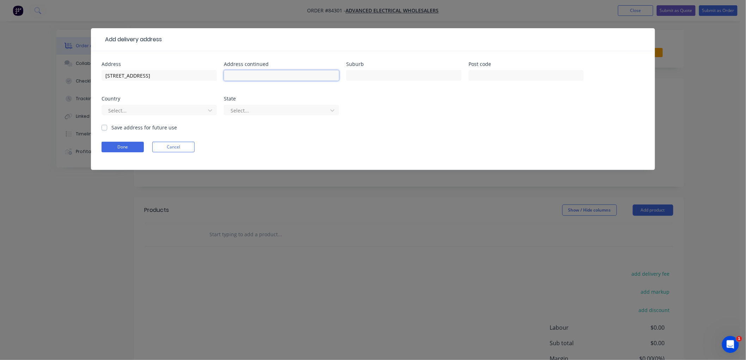
click at [300, 76] on input "text" at bounding box center [281, 75] width 115 height 11
paste input "Alicetown"
type input "Alicetown"
click at [382, 76] on input "text" at bounding box center [403, 75] width 115 height 11
type input "Lower Hutt"
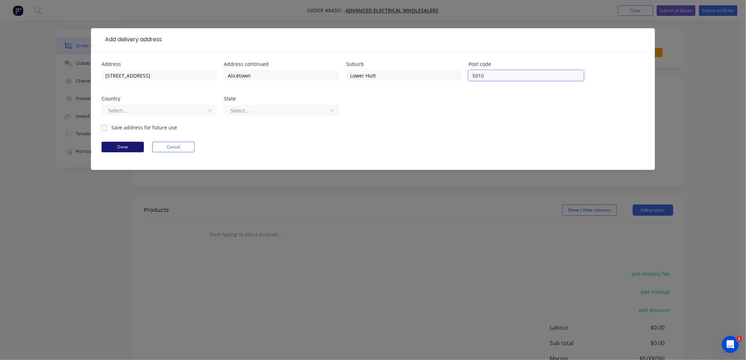
type input "5010"
click at [114, 144] on button "Done" at bounding box center [122, 147] width 42 height 11
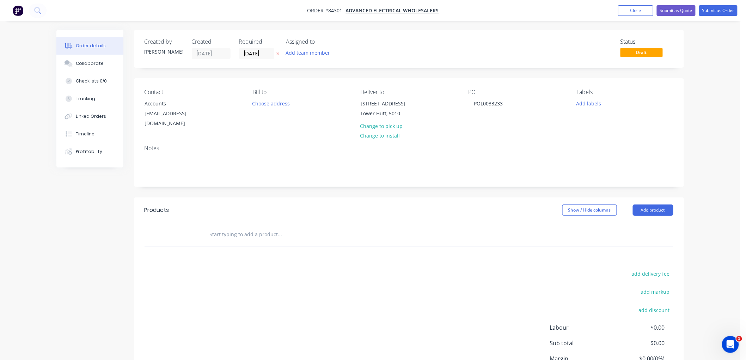
click at [279, 51] on icon at bounding box center [277, 53] width 3 height 4
click at [385, 109] on div "[STREET_ADDRESS]" at bounding box center [389, 104] width 58 height 10
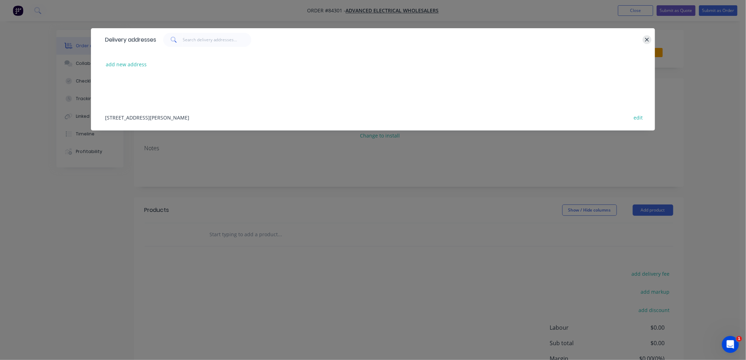
click at [646, 37] on icon "button" at bounding box center [646, 40] width 5 height 6
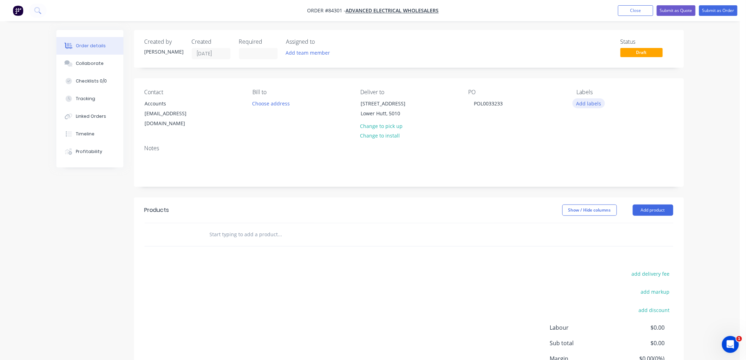
click at [588, 101] on button "Add labels" at bounding box center [588, 103] width 32 height 10
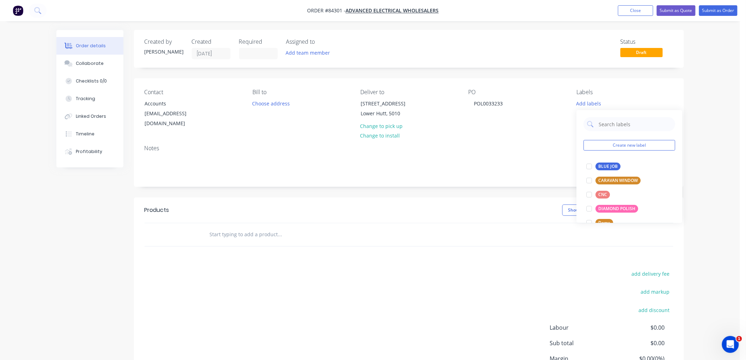
click at [624, 101] on div "Add labels" at bounding box center [624, 103] width 97 height 10
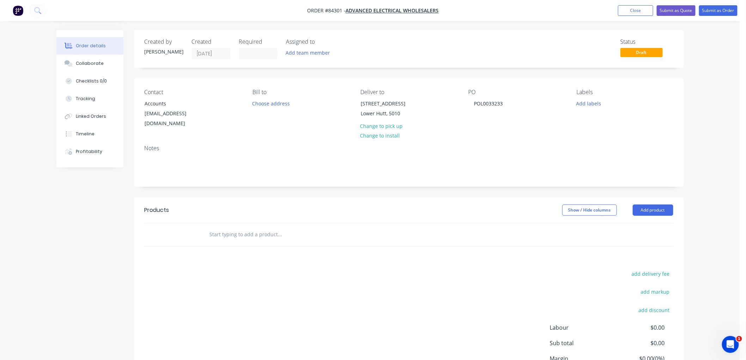
click at [250, 237] on input "text" at bounding box center [279, 234] width 141 height 14
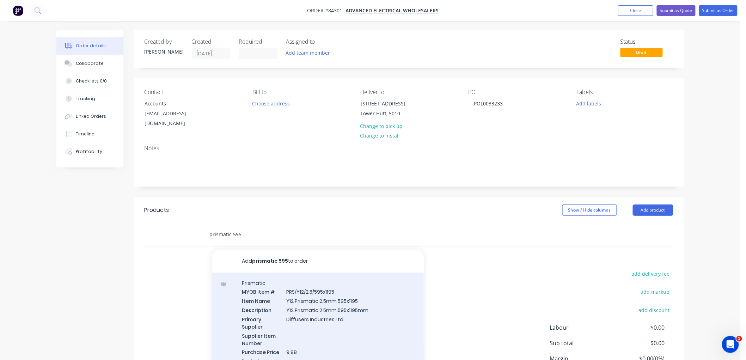
type input "prismatic 595"
click at [317, 295] on div "Prismatic MYOB Item # PRS/Y12/2.5/595x1195 Item Name Y12 Prismatic 2.5mm 595x11…" at bounding box center [317, 321] width 211 height 99
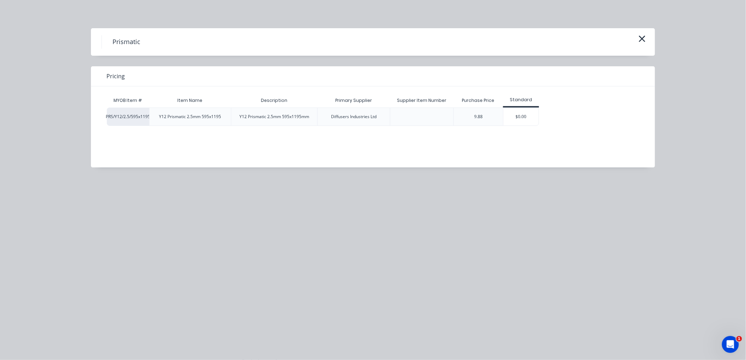
click at [519, 118] on div "$0.00" at bounding box center [520, 117] width 35 height 18
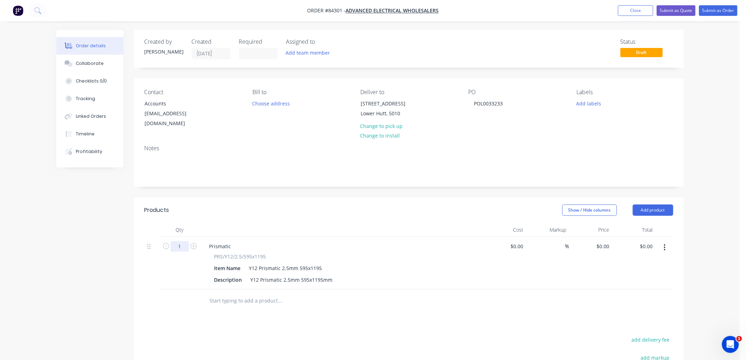
click at [181, 246] on input "1" at bounding box center [180, 246] width 18 height 11
type input "48"
drag, startPoint x: 449, startPoint y: 297, endPoint x: 393, endPoint y: 292, distance: 55.8
click at [449, 297] on div at bounding box center [328, 301] width 248 height 14
drag, startPoint x: 601, startPoint y: 247, endPoint x: 621, endPoint y: 252, distance: 20.0
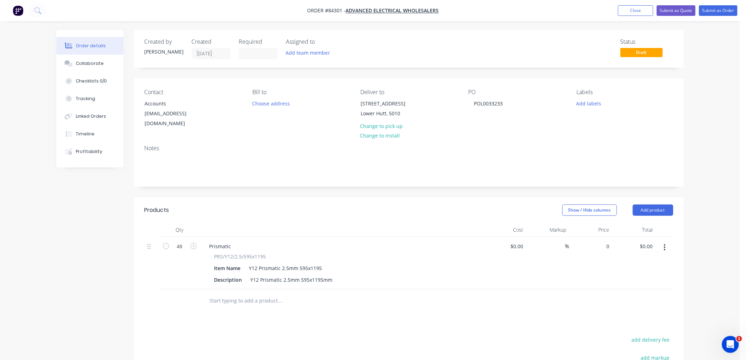
click at [601, 247] on div "0 $0.00" at bounding box center [602, 246] width 19 height 10
type input "$20.68"
type input "$992.64"
click at [717, 9] on button "Submit as Order" at bounding box center [718, 10] width 38 height 11
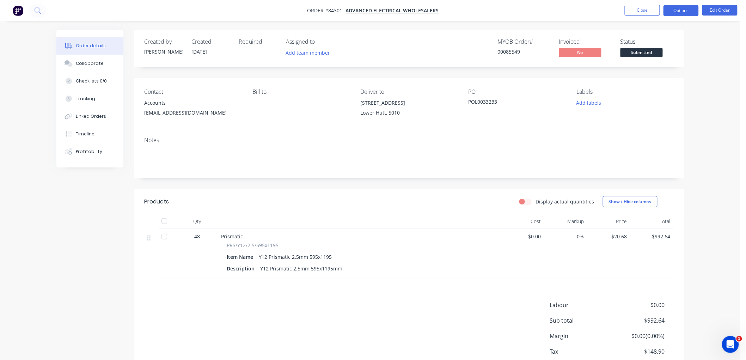
click at [678, 11] on button "Options" at bounding box center [680, 10] width 35 height 11
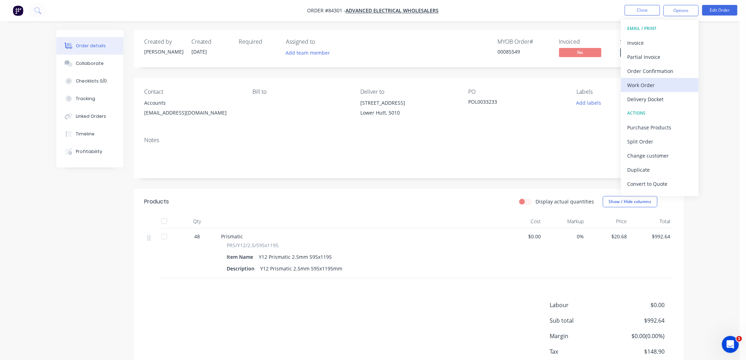
click at [643, 82] on div "Work Order" at bounding box center [659, 85] width 65 height 10
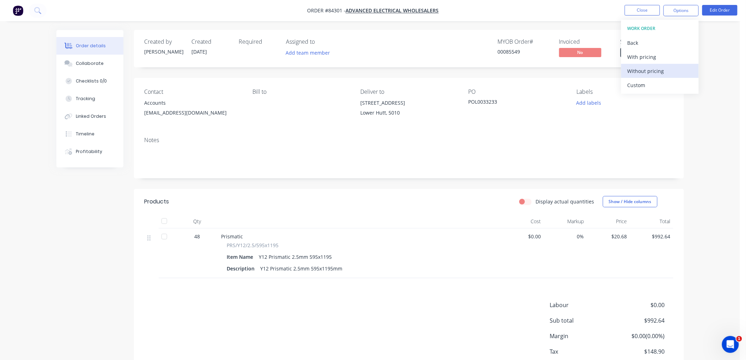
click at [642, 69] on div "Without pricing" at bounding box center [659, 71] width 65 height 10
click at [600, 10] on nav "Order #84301 - Advanced Electrical Wholesalers Close Options EMAIL / PRINT Invo…" at bounding box center [373, 10] width 746 height 21
click at [643, 51] on span "Submitted" at bounding box center [641, 52] width 42 height 9
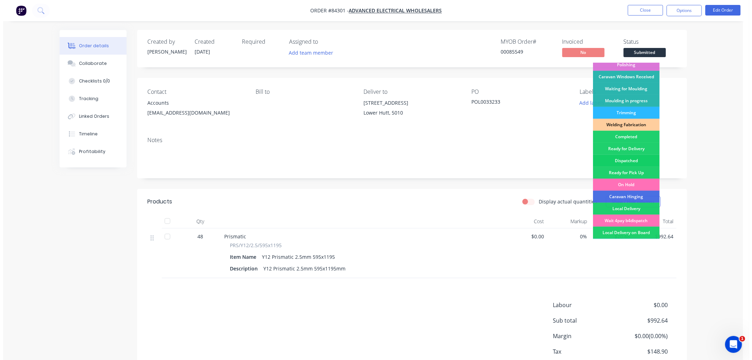
scroll to position [117, 0]
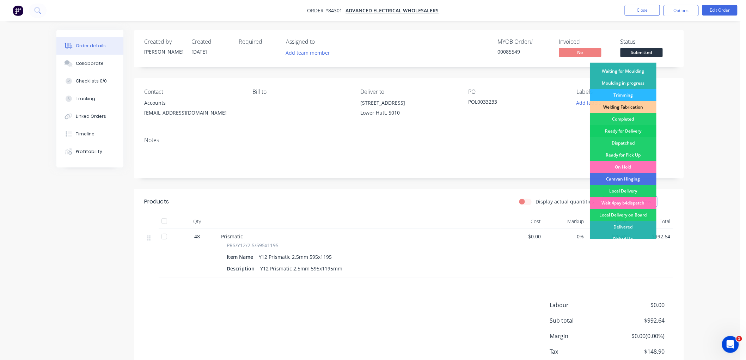
click at [627, 128] on div "Ready for Delivery" at bounding box center [622, 131] width 67 height 12
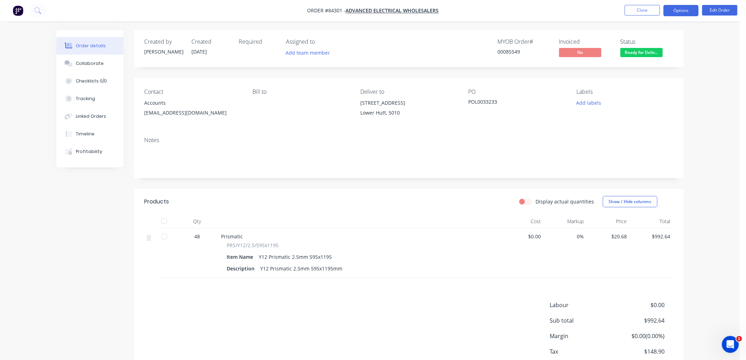
click at [678, 10] on button "Options" at bounding box center [680, 10] width 35 height 11
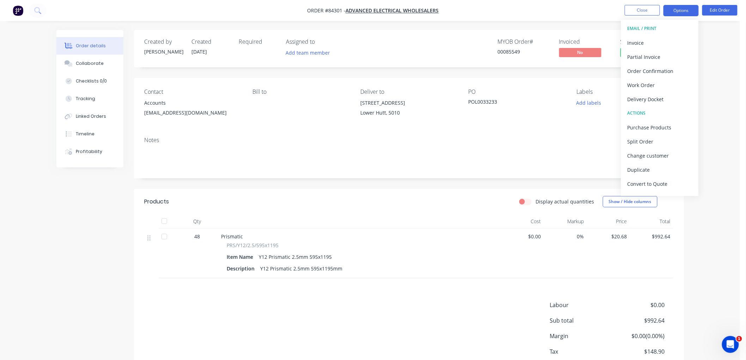
click at [675, 11] on button "Options" at bounding box center [680, 10] width 35 height 11
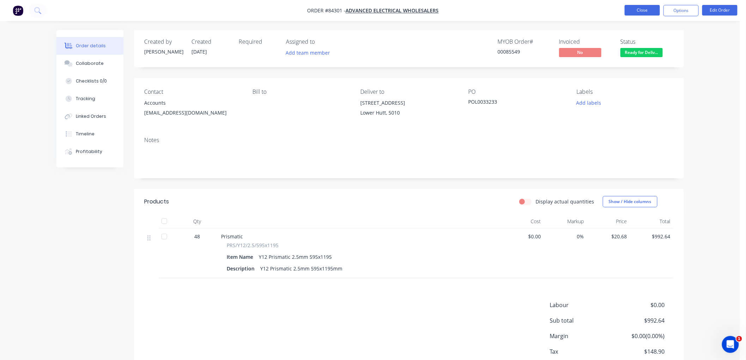
click at [624, 9] on ul "Close Options Edit Order" at bounding box center [681, 10] width 130 height 11
click at [632, 11] on button "Close" at bounding box center [641, 10] width 35 height 11
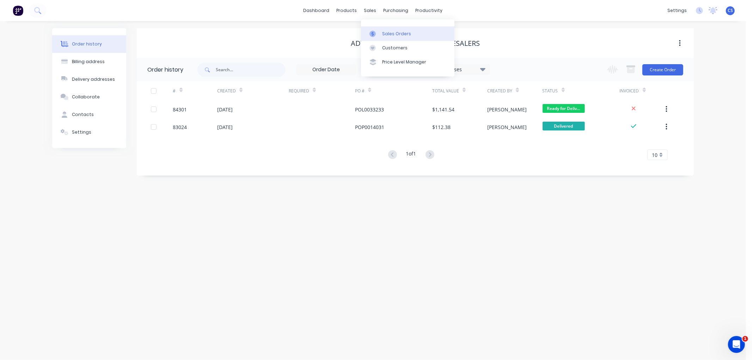
click at [378, 32] on div at bounding box center [374, 34] width 11 height 6
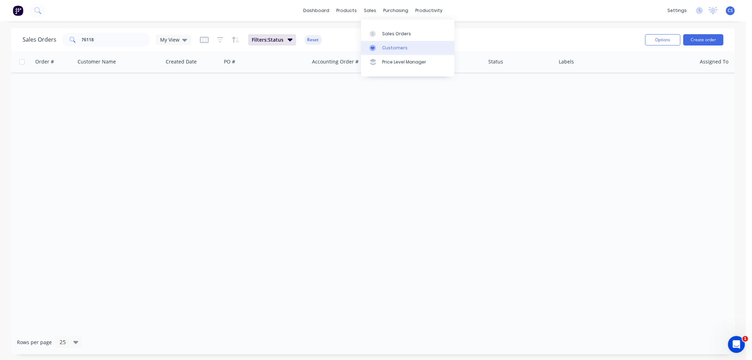
click at [382, 46] on div "Customers" at bounding box center [394, 48] width 25 height 6
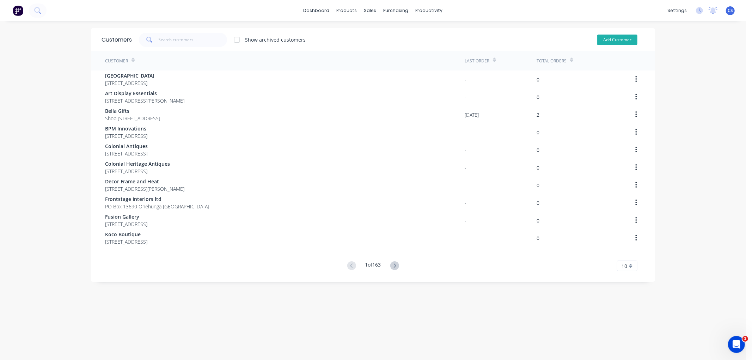
click at [604, 40] on button "Add Customer" at bounding box center [617, 40] width 40 height 11
select select "NZ"
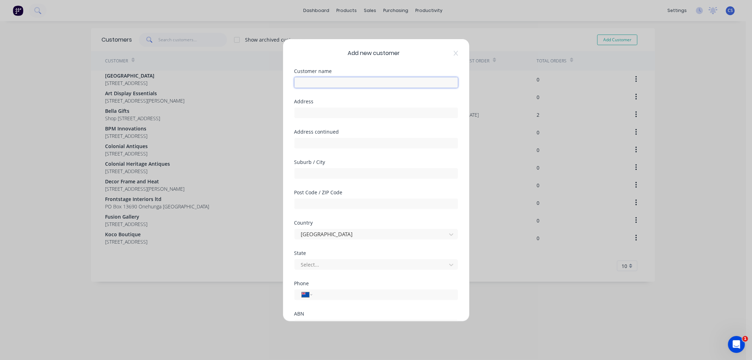
click at [392, 80] on input "text" at bounding box center [375, 82] width 163 height 11
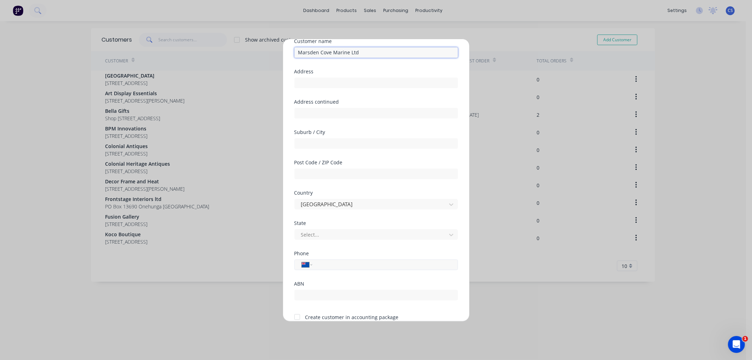
scroll to position [62, 0]
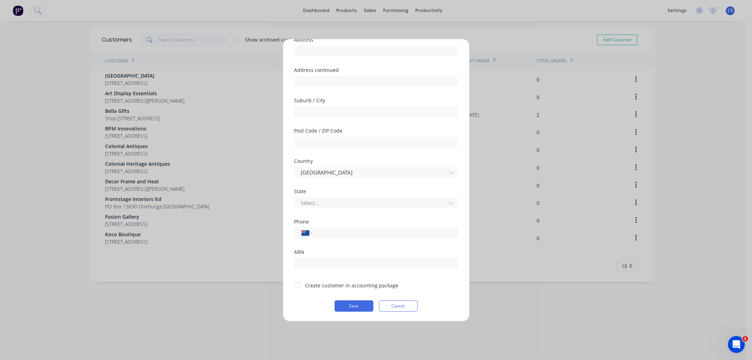
type input "Marsden Cove Marine Ltd"
click at [297, 284] on div at bounding box center [297, 285] width 14 height 14
click at [346, 307] on button "Save" at bounding box center [353, 305] width 39 height 11
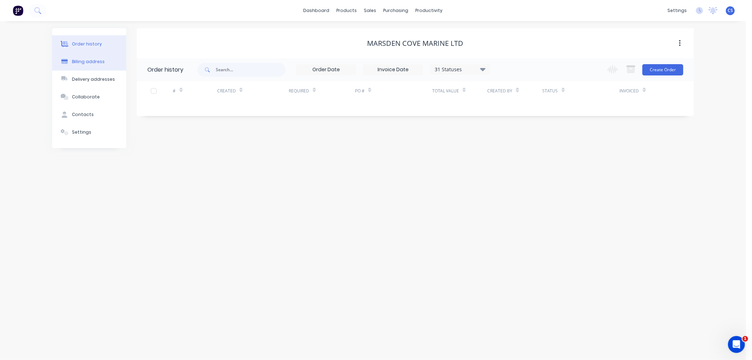
click at [95, 62] on div "Billing address" at bounding box center [88, 61] width 33 height 6
select select "NZ"
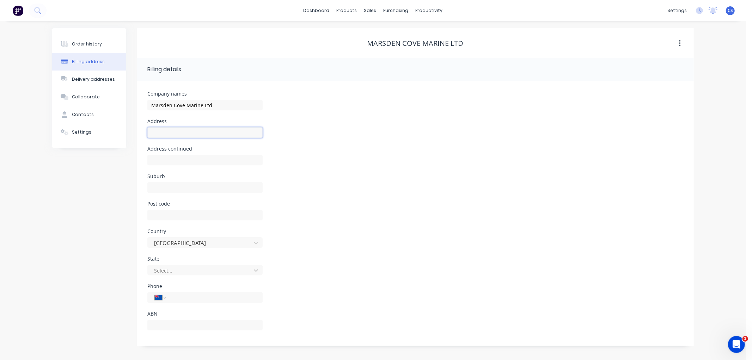
click at [175, 134] on input "text" at bounding box center [204, 132] width 115 height 11
type input "[STREET_ADDRESS]"
type input "[GEOGRAPHIC_DATA]"
type input "Whangarei"
click at [177, 297] on input "tel" at bounding box center [213, 298] width 85 height 8
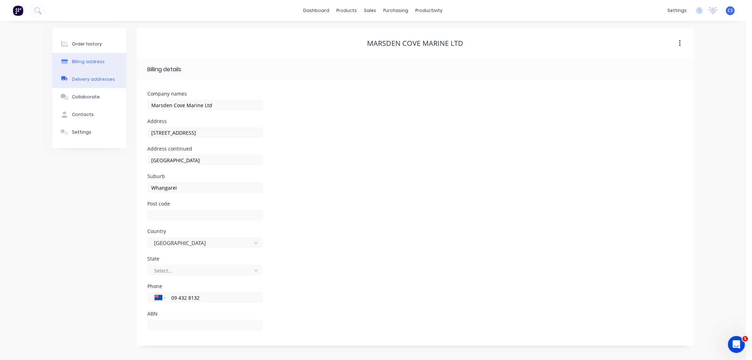
type input "09 432 8132"
click at [99, 79] on div "Delivery addresses" at bounding box center [93, 79] width 43 height 6
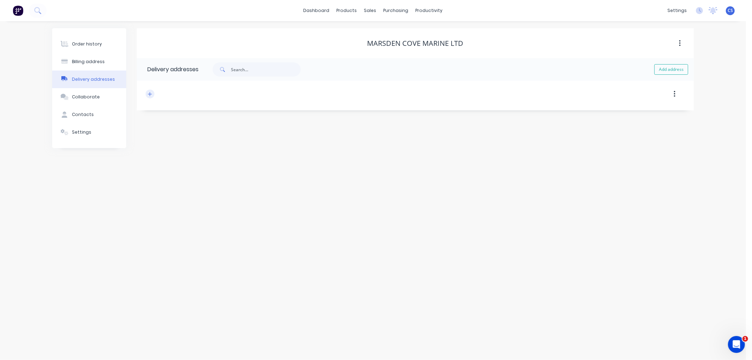
click at [152, 92] on button "button" at bounding box center [150, 93] width 9 height 9
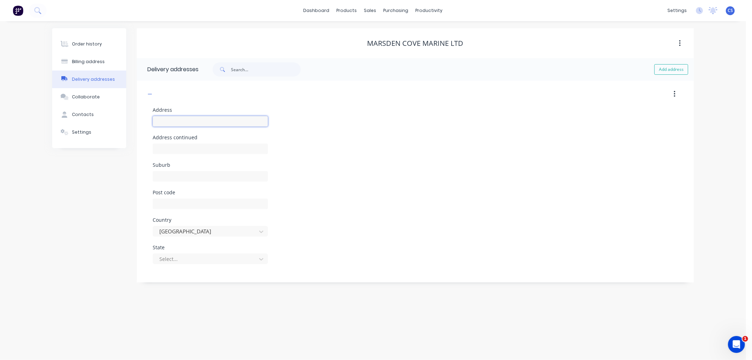
click at [182, 122] on input "text" at bounding box center [210, 121] width 115 height 11
type input "[STREET_ADDRESS]"
click at [167, 148] on input "text" at bounding box center [210, 148] width 115 height 11
type input "[GEOGRAPHIC_DATA]"
click at [169, 174] on input "text" at bounding box center [210, 176] width 115 height 11
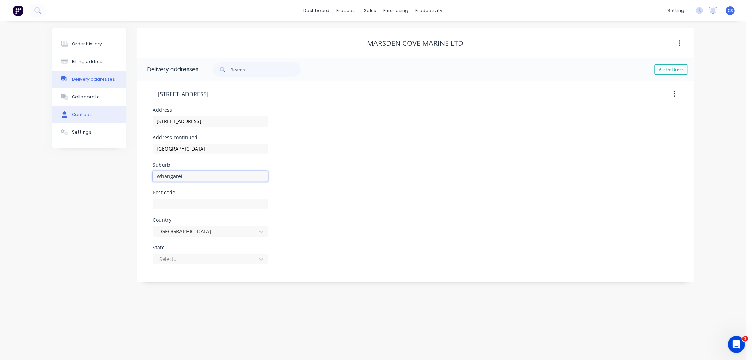
type input "Whangarei"
click at [83, 116] on div "Contacts" at bounding box center [83, 114] width 22 height 6
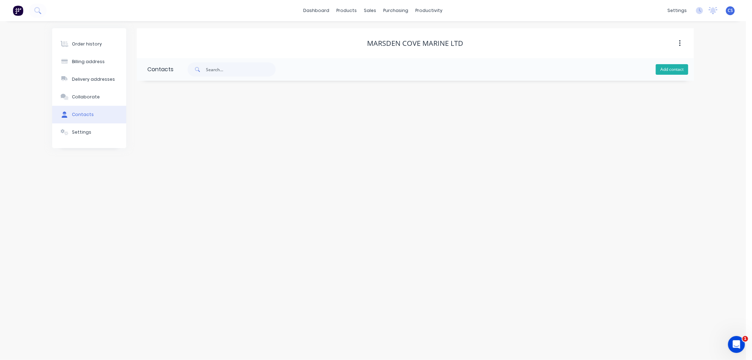
click at [679, 68] on button "Add contact" at bounding box center [671, 69] width 32 height 11
select select "NZ"
click at [160, 121] on input "text" at bounding box center [204, 121] width 115 height 11
type input "Bendon Hey"
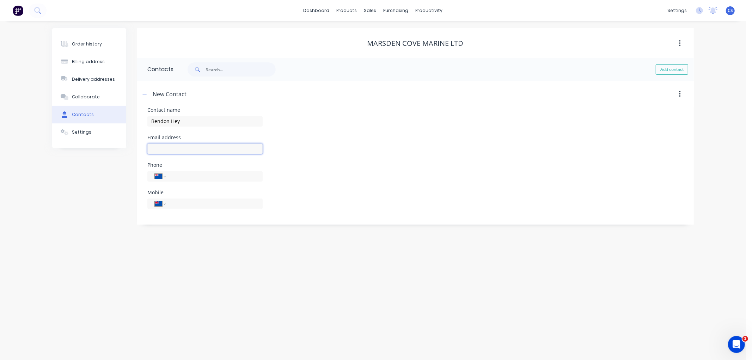
click at [173, 145] on input "text" at bounding box center [204, 148] width 115 height 11
select select "NZ"
click at [167, 147] on input "text" at bounding box center [204, 148] width 115 height 11
type input "[EMAIL_ADDRESS][DOMAIN_NAME]"
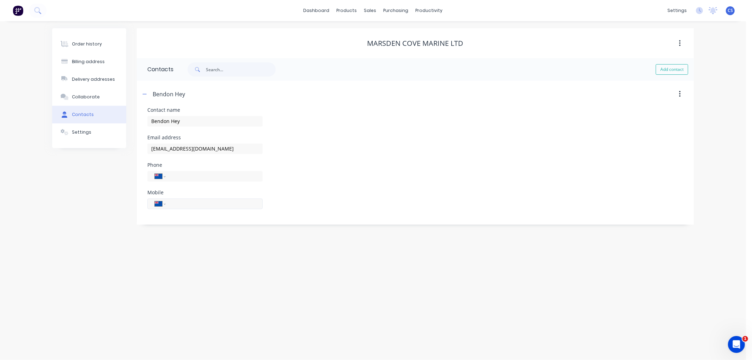
click at [178, 201] on input "tel" at bounding box center [213, 203] width 85 height 8
type input "0210 479 038"
click at [673, 71] on button "Add contact" at bounding box center [671, 69] width 32 height 11
select select "NZ"
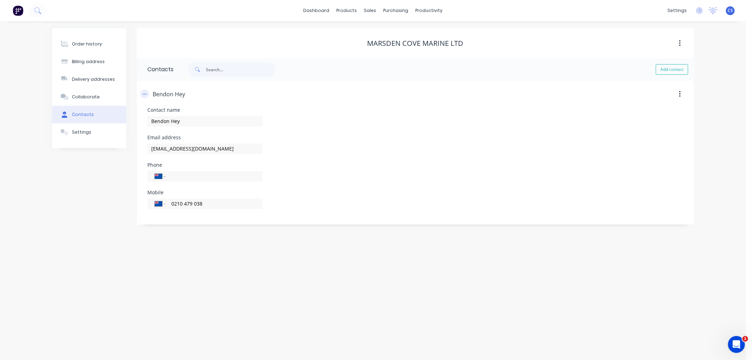
click at [145, 94] on icon "button" at bounding box center [145, 94] width 4 height 0
click at [681, 70] on button "Add contact" at bounding box center [671, 69] width 32 height 11
select select "NZ"
click at [201, 117] on input "text" at bounding box center [204, 121] width 115 height 11
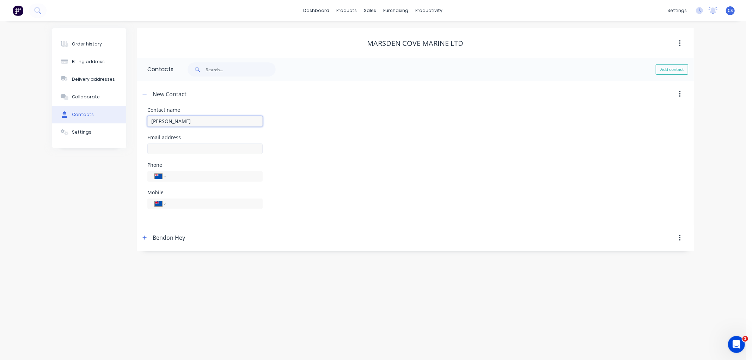
type input "[PERSON_NAME]"
click at [161, 150] on input "text" at bounding box center [204, 148] width 115 height 11
select select "NZ"
click at [173, 147] on input "text" at bounding box center [204, 148] width 115 height 11
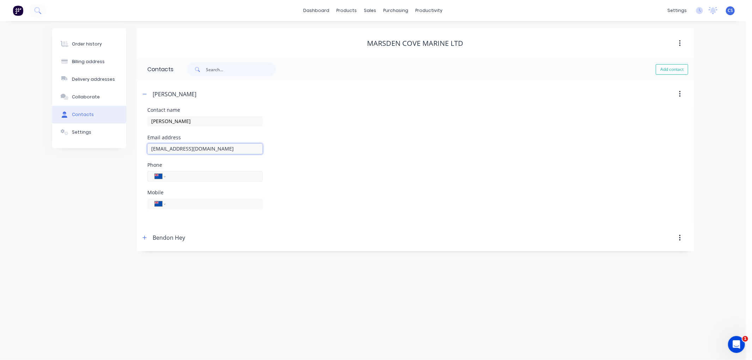
type input "[EMAIL_ADDRESS][DOMAIN_NAME]"
click at [179, 178] on input "tel" at bounding box center [211, 176] width 81 height 8
type input "0"
select select "AU"
type input "09 432 8132"
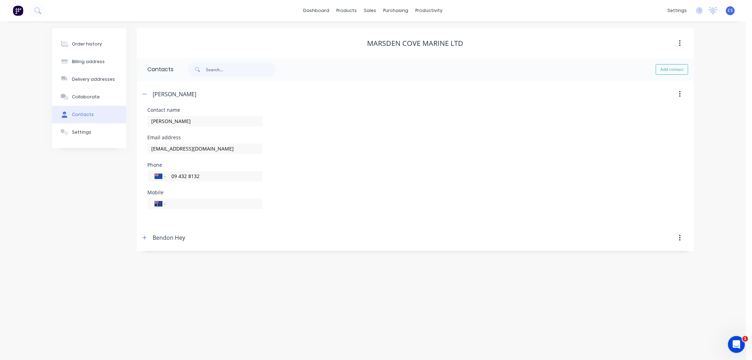
click at [140, 260] on div "Order history Billing address Delivery addresses Collaborate Contacts Settings …" at bounding box center [373, 190] width 746 height 339
click at [84, 43] on div "Order history" at bounding box center [87, 44] width 30 height 6
